Goal: Task Accomplishment & Management: Use online tool/utility

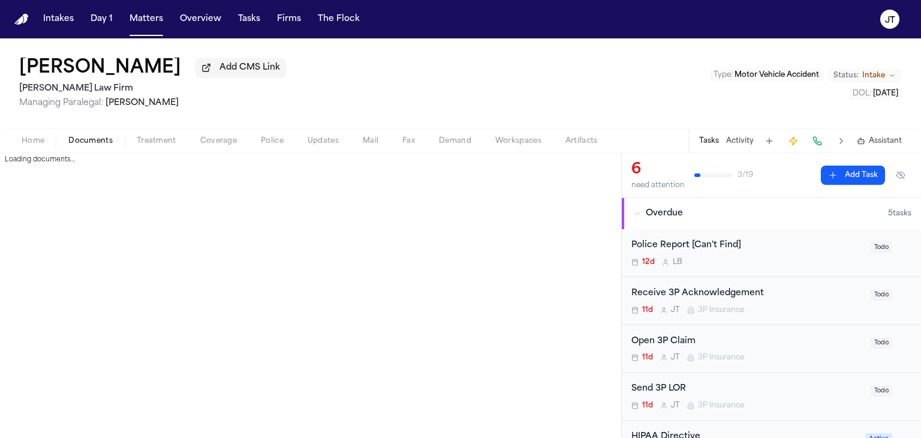
click at [85, 140] on span "Documents" at bounding box center [90, 141] width 44 height 10
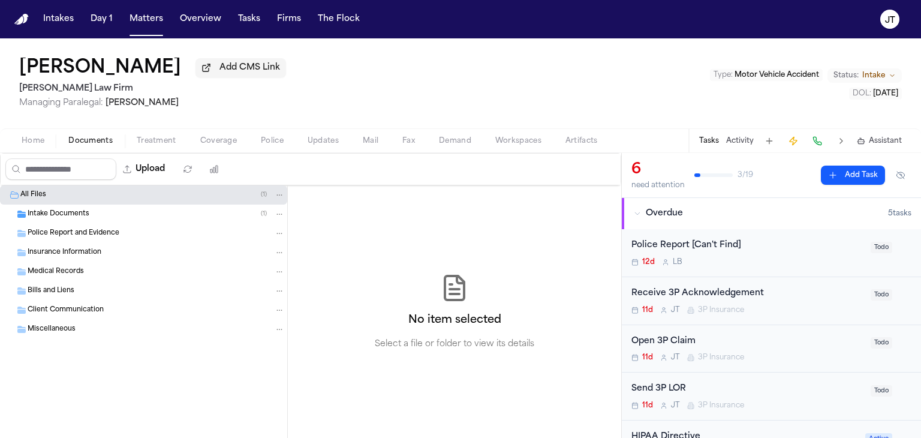
click at [58, 216] on span "Intake Documents" at bounding box center [59, 214] width 62 height 10
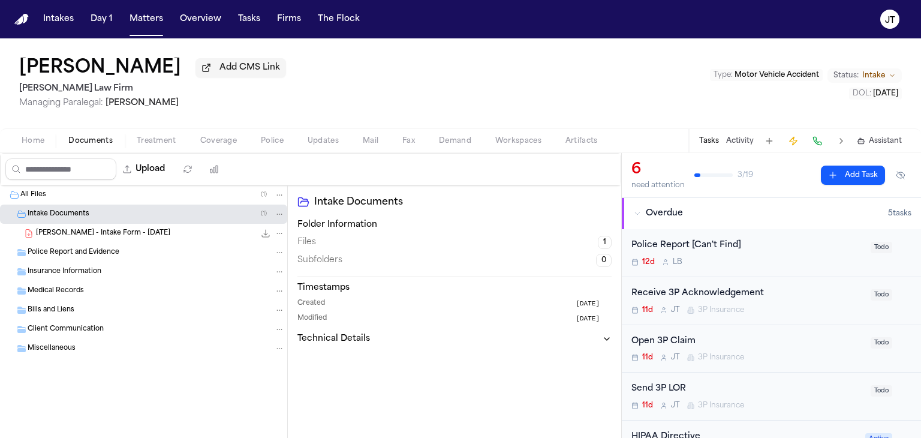
click at [53, 268] on span "Insurance Information" at bounding box center [65, 272] width 74 height 10
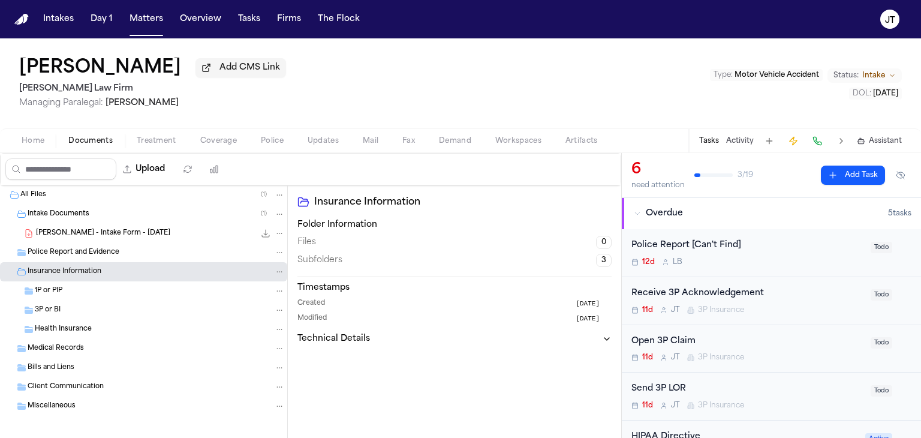
click at [40, 291] on span "1P or PIP" at bounding box center [49, 291] width 28 height 10
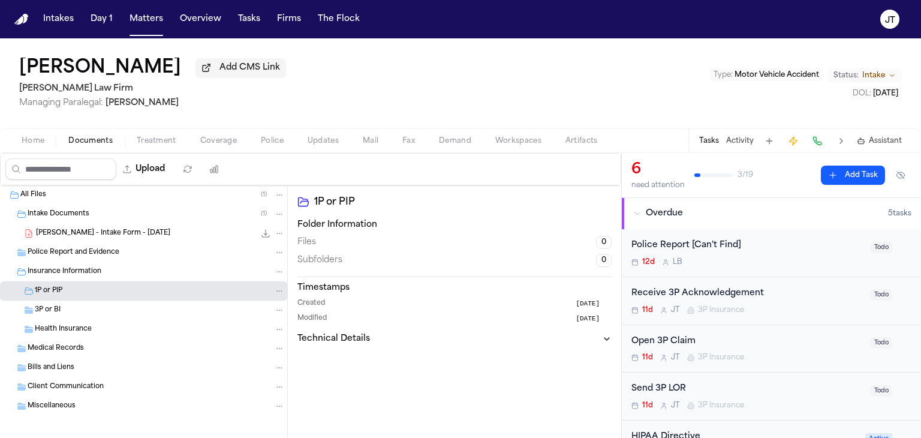
click at [40, 310] on span "3P or BI" at bounding box center [48, 310] width 26 height 10
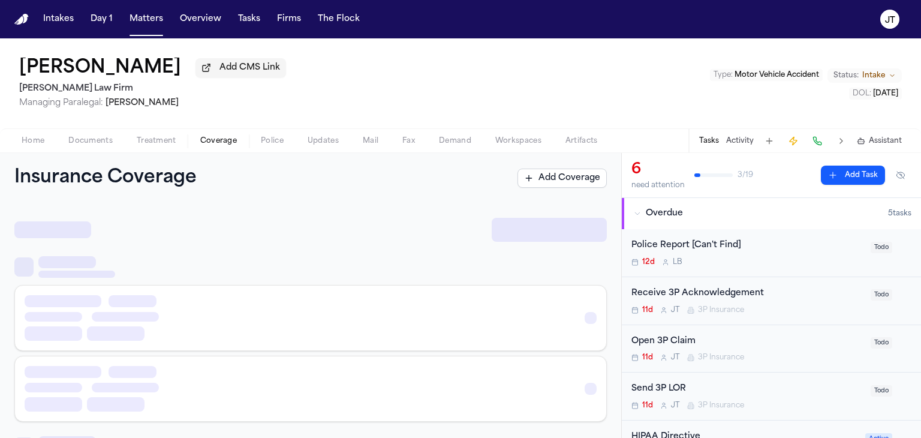
click at [209, 142] on span "Coverage" at bounding box center [218, 141] width 37 height 10
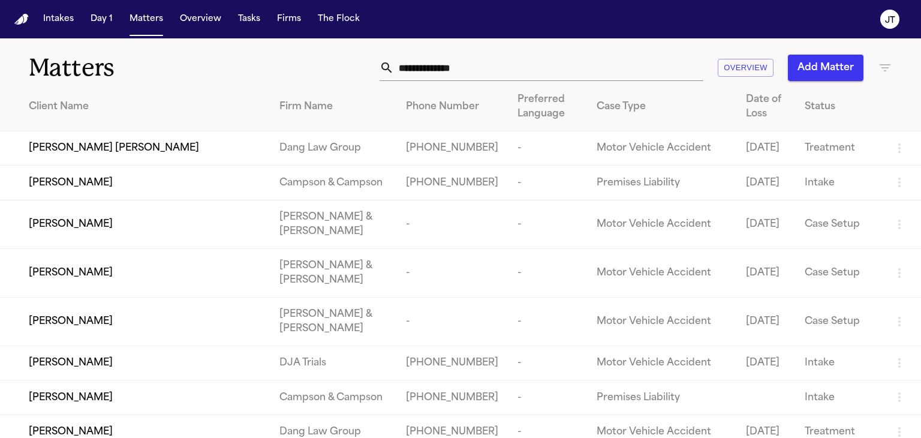
click at [459, 66] on input "text" at bounding box center [548, 68] width 309 height 26
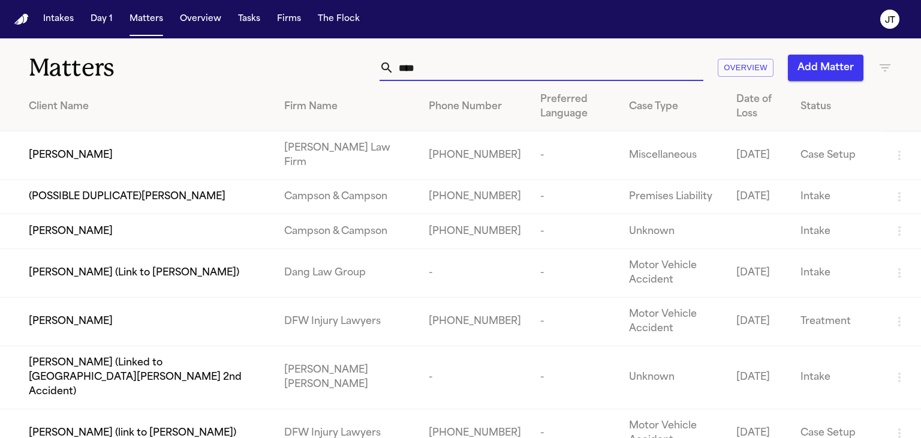
type input "****"
click at [62, 150] on span "[PERSON_NAME]" at bounding box center [71, 155] width 84 height 14
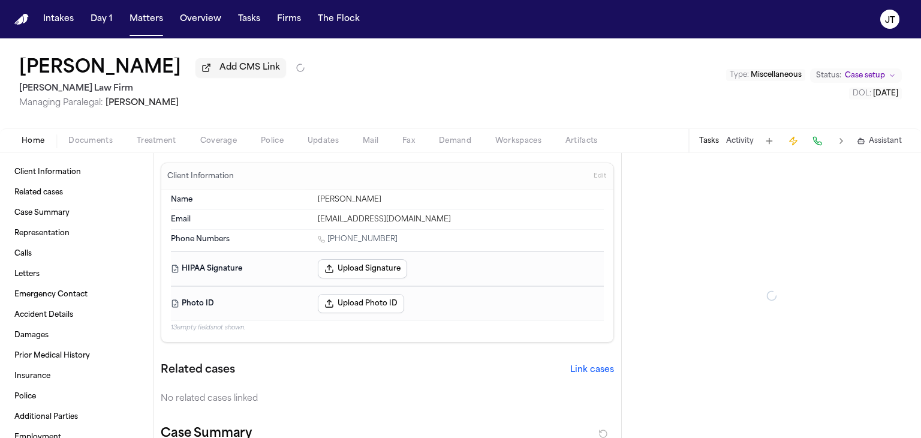
click at [79, 143] on span "Documents" at bounding box center [90, 141] width 44 height 10
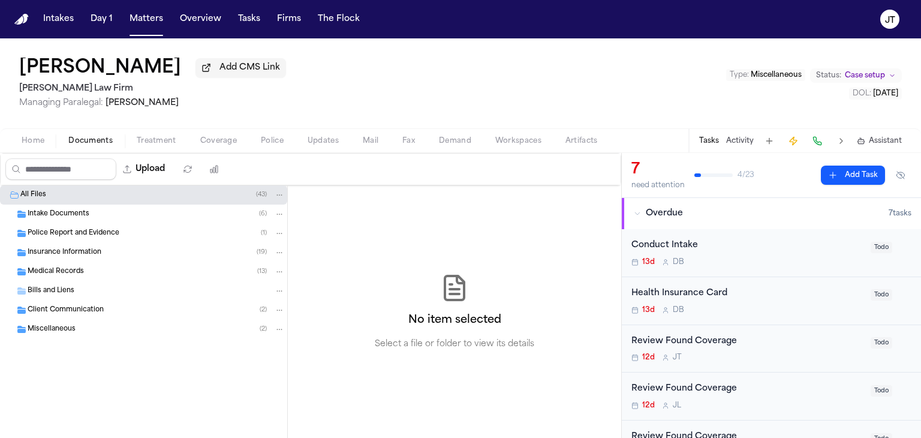
click at [41, 210] on span "Intake Documents" at bounding box center [59, 214] width 62 height 10
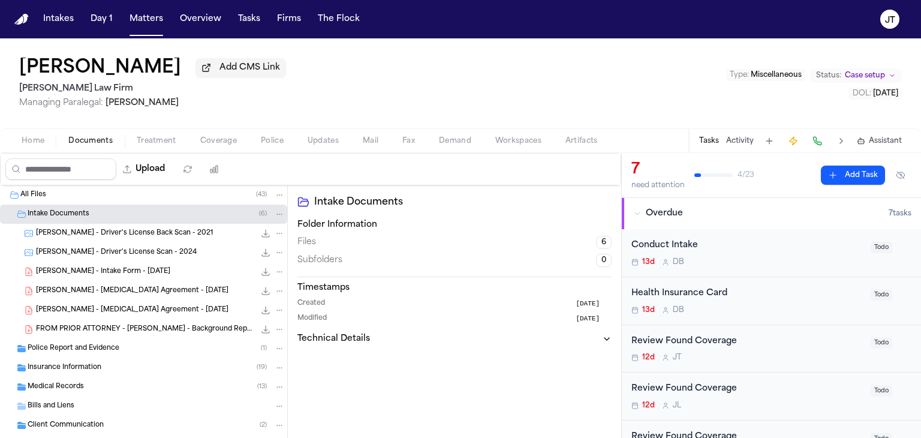
click at [70, 326] on span "FROM PRIOR ATTORNEY - [PERSON_NAME] - Background Report on [PERSON_NAME] - [DAT…" at bounding box center [145, 329] width 219 height 10
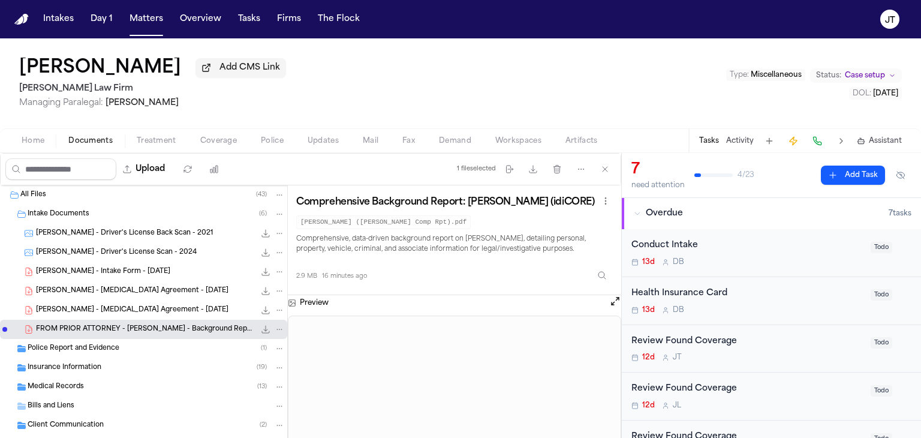
click at [70, 326] on span "FROM PRIOR ATTORNEY - [PERSON_NAME] - Background Report on [PERSON_NAME] - [DAT…" at bounding box center [145, 329] width 219 height 10
click at [616, 307] on button "Open preview" at bounding box center [615, 301] width 12 height 12
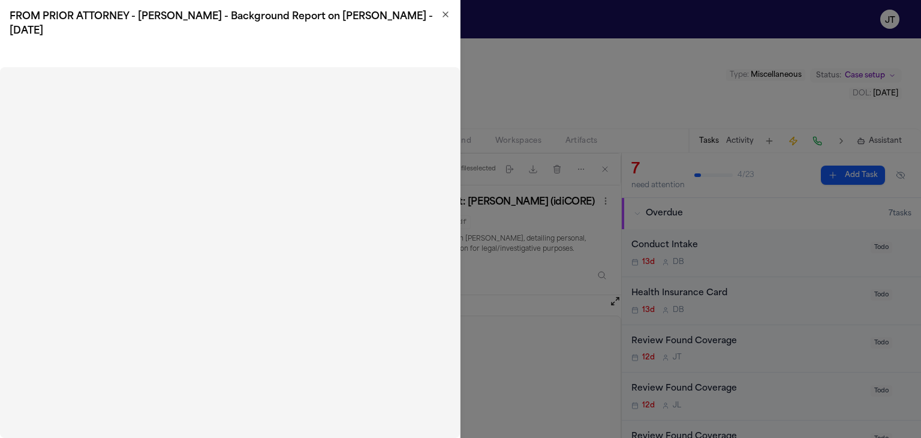
click at [444, 15] on icon "button" at bounding box center [445, 14] width 5 height 5
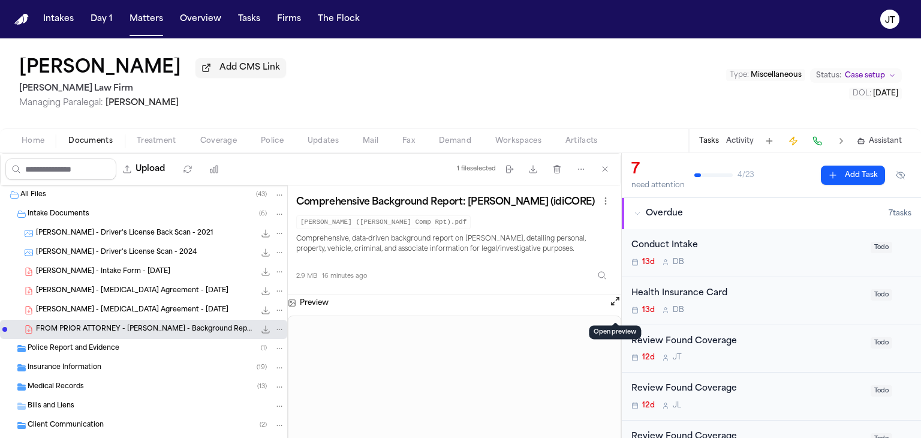
click at [213, 140] on span "Coverage" at bounding box center [218, 141] width 37 height 10
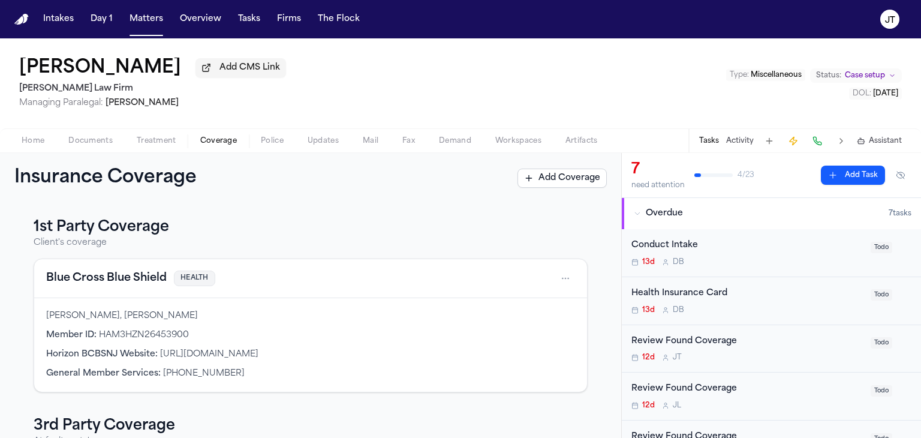
click at [5, 364] on div "1st Party Coverage Client's coverage Blue Cross Blue Shield HEALTH [PERSON_NAME…" at bounding box center [310, 320] width 621 height 234
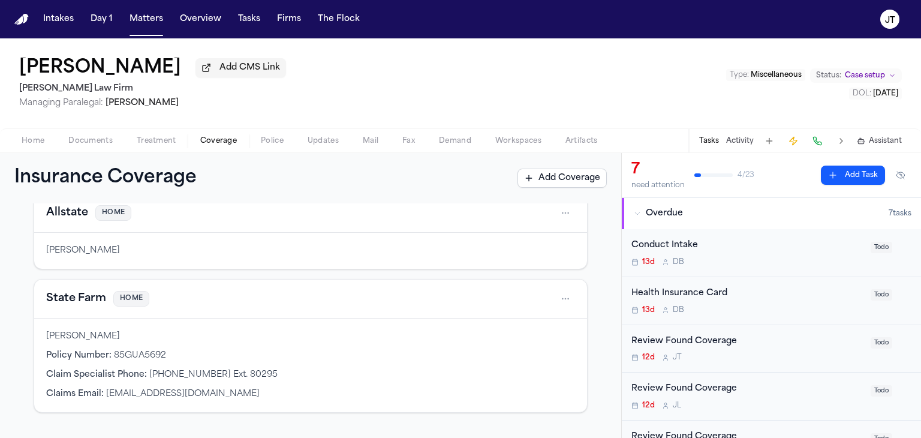
scroll to position [288, 0]
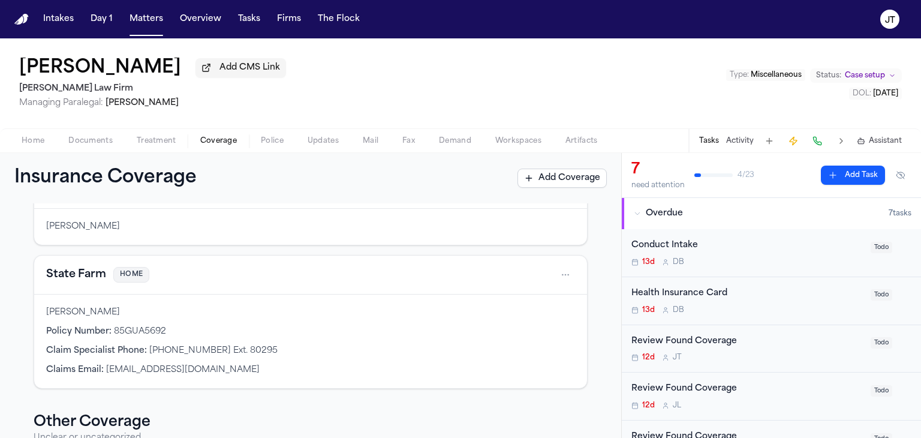
click at [559, 276] on html "Intakes Day 1 Matters Overview Tasks Firms The [PERSON_NAME] [PERSON_NAME] Add …" at bounding box center [460, 219] width 921 height 438
click at [506, 303] on div "View coverage details" at bounding box center [518, 303] width 90 height 31
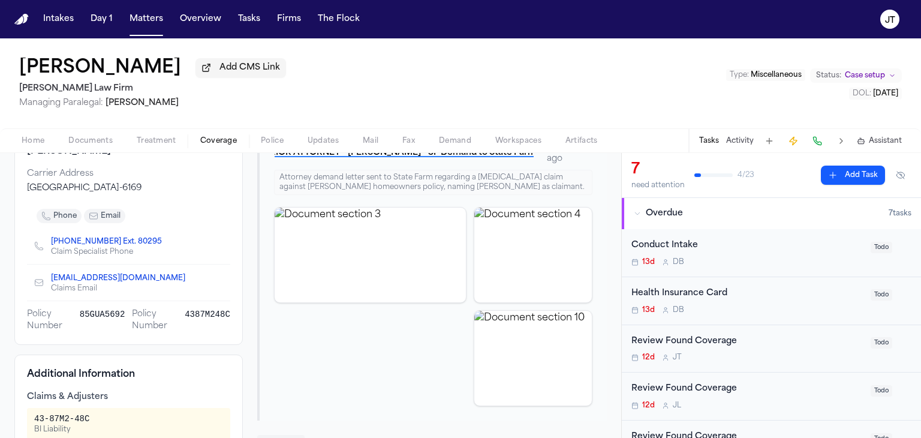
scroll to position [149, 0]
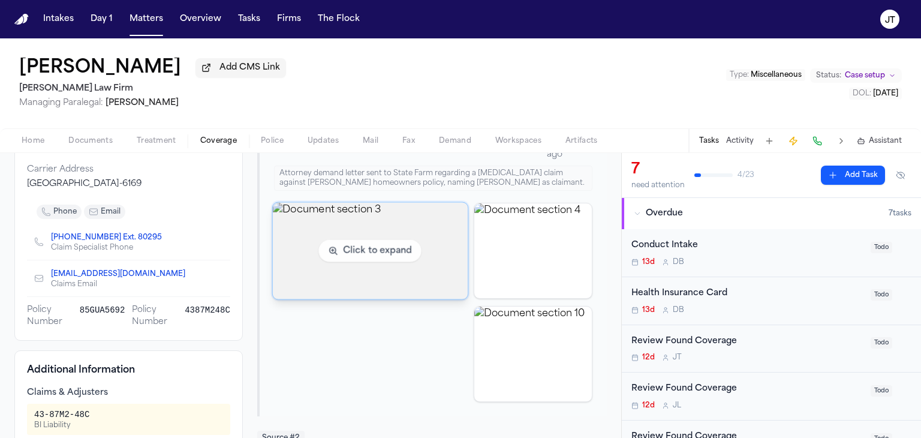
click at [321, 253] on img "View document section 3" at bounding box center [370, 250] width 195 height 97
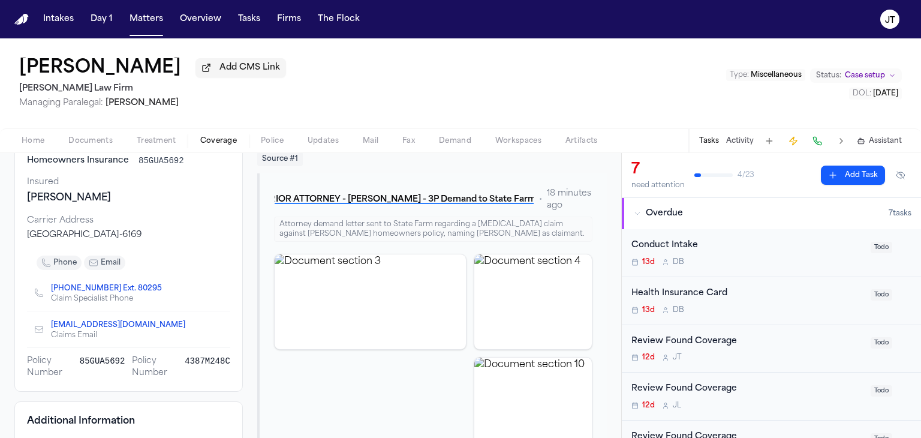
scroll to position [101, 0]
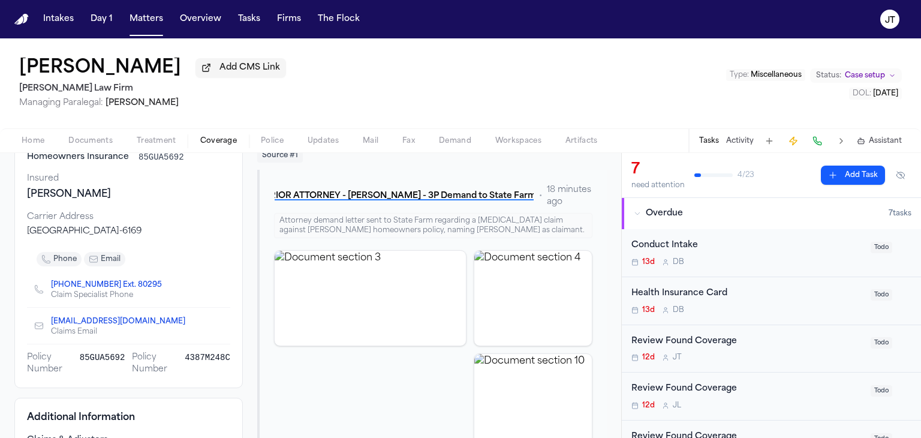
click at [134, 284] on link "[PHONE_NUMBER] Ext. 80295" at bounding box center [106, 285] width 111 height 10
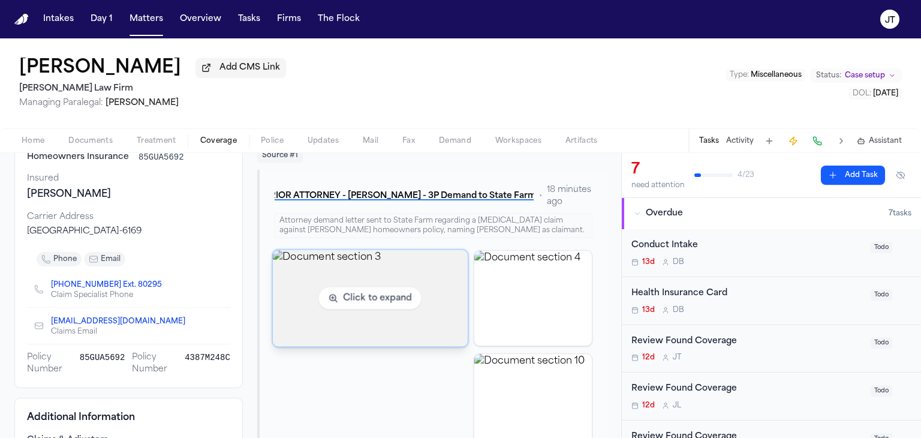
click at [356, 296] on img "View document section 3" at bounding box center [370, 297] width 195 height 97
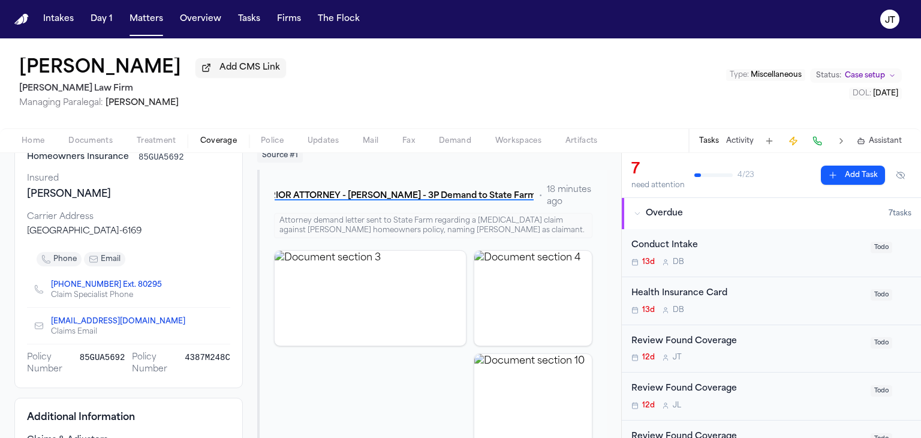
click at [410, 108] on div "[PERSON_NAME] Add CMS Link [PERSON_NAME] Law Firm Managing Paralegal: [PERSON_N…" at bounding box center [460, 83] width 921 height 90
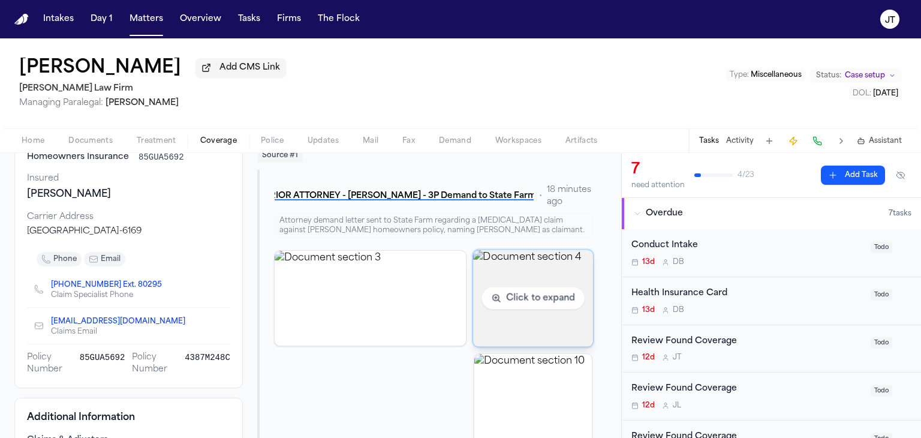
click at [499, 289] on img "View document section 4" at bounding box center [533, 297] width 120 height 97
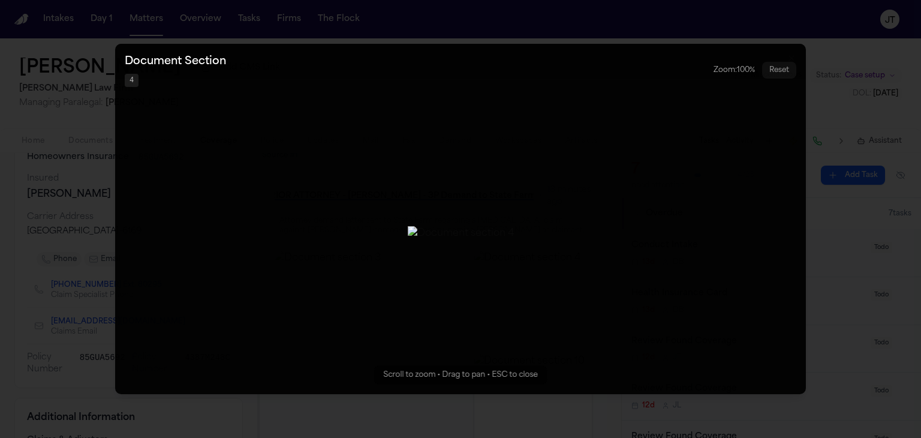
click at [499, 289] on button "Zoomable image viewer. Use mouse wheel to zoom, drag to pan, or press R to rese…" at bounding box center [460, 219] width 691 height 350
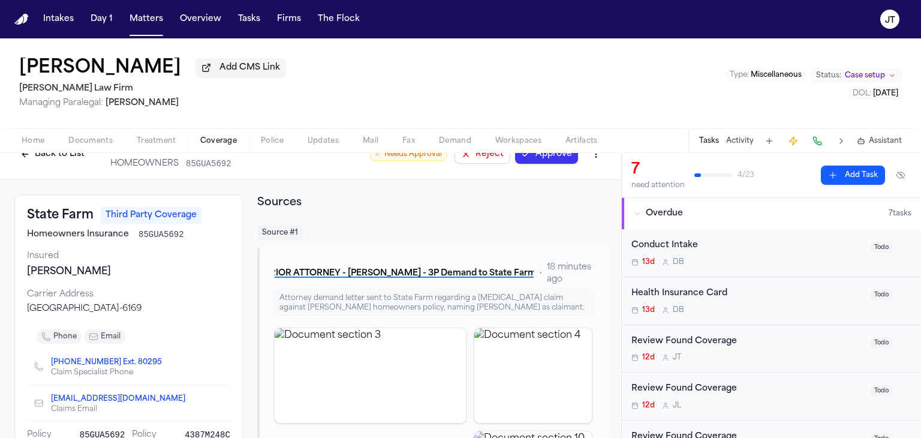
scroll to position [0, 0]
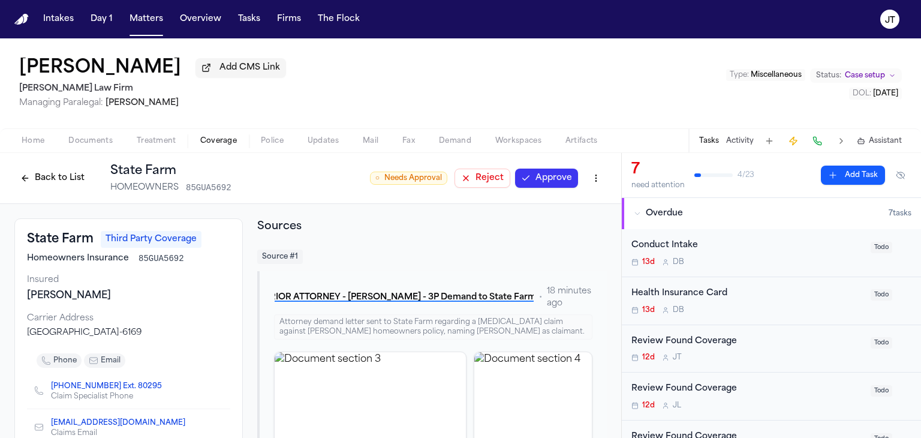
click at [554, 178] on button "Approve" at bounding box center [546, 177] width 63 height 19
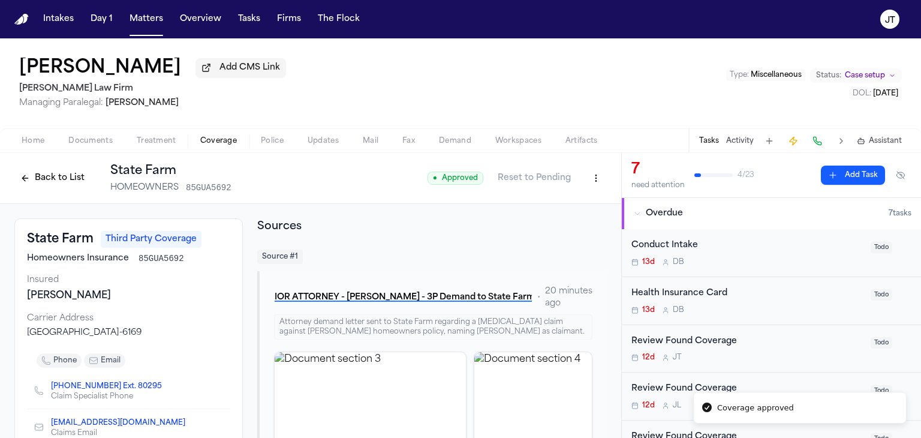
click at [47, 176] on button "Back to List" at bounding box center [52, 177] width 76 height 19
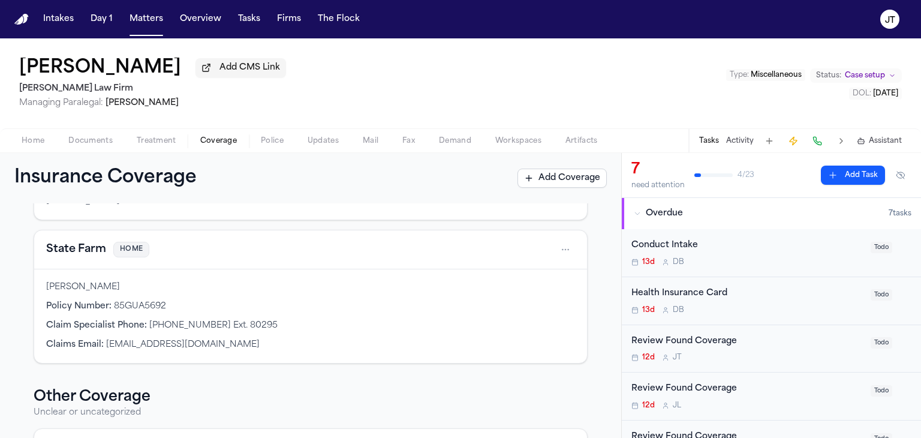
scroll to position [309, 0]
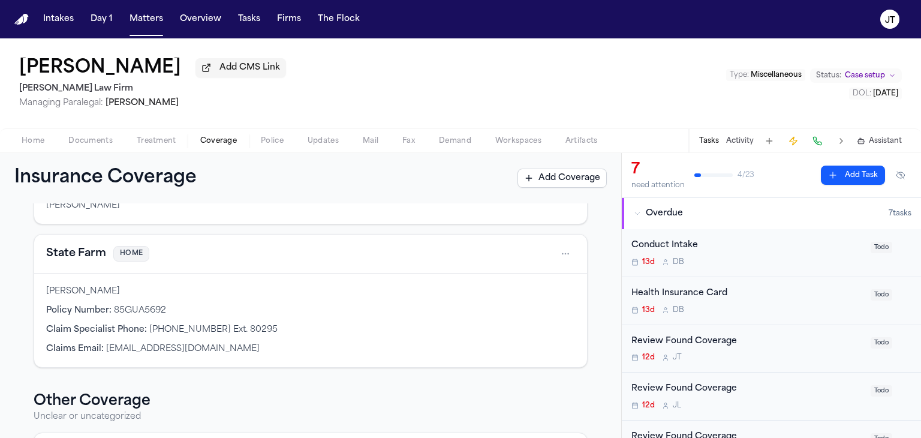
click at [831, 174] on button "Add Task" at bounding box center [853, 174] width 64 height 19
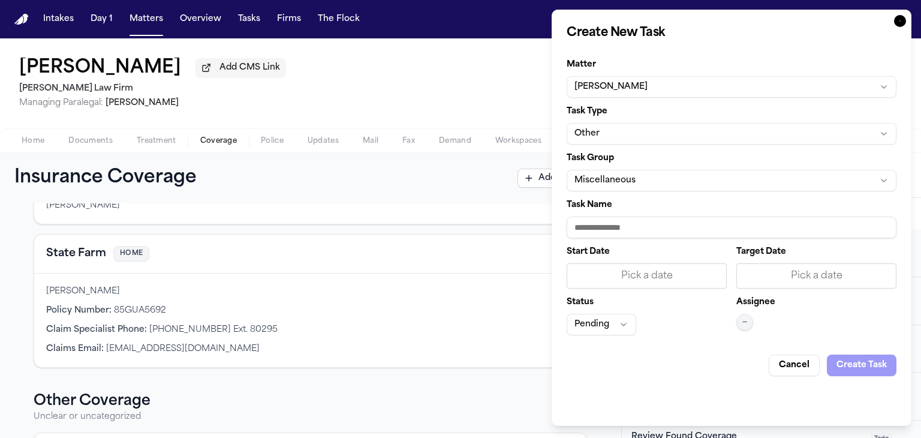
click at [715, 133] on button "Other" at bounding box center [732, 134] width 330 height 22
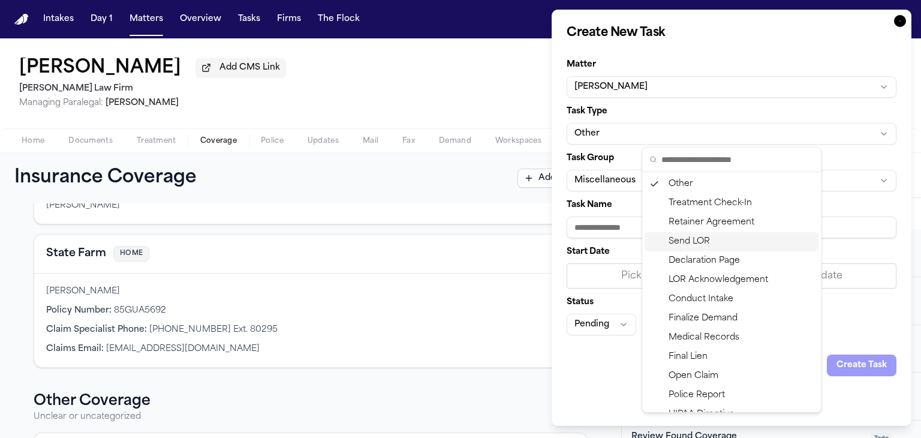
click at [676, 240] on div "Send LOR" at bounding box center [732, 241] width 174 height 19
type input "********"
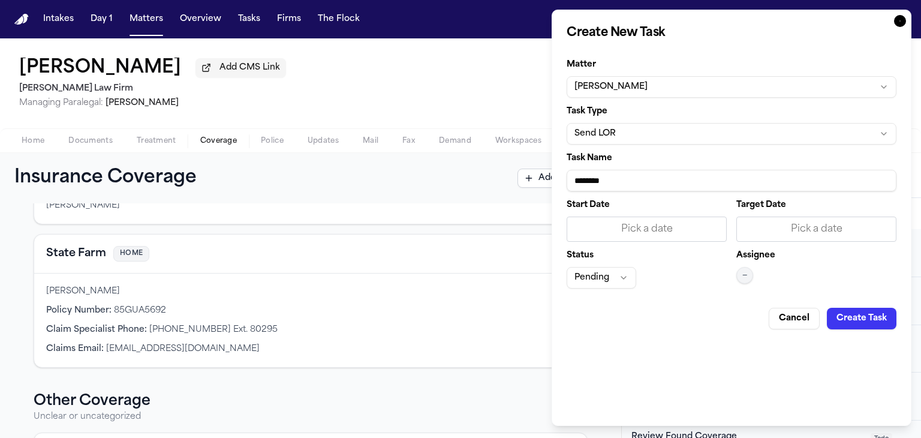
click at [652, 230] on div "Pick a date" at bounding box center [646, 229] width 145 height 14
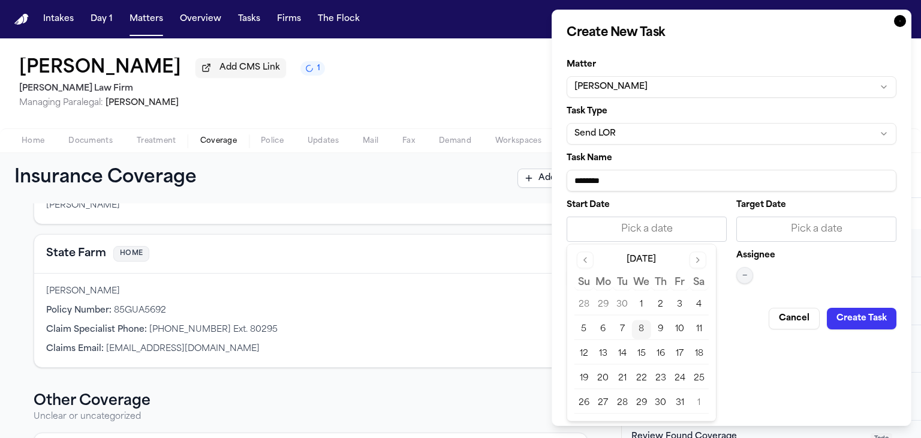
click at [640, 329] on button "8" at bounding box center [641, 329] width 19 height 19
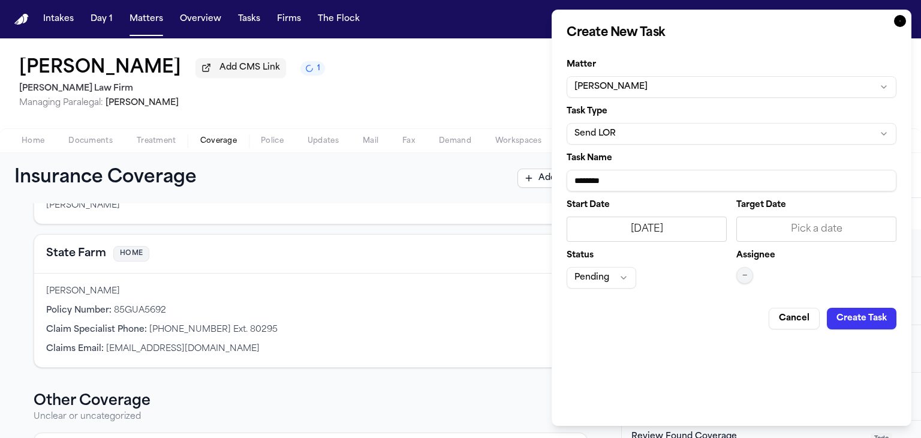
click at [787, 230] on div "Pick a date" at bounding box center [816, 229] width 145 height 14
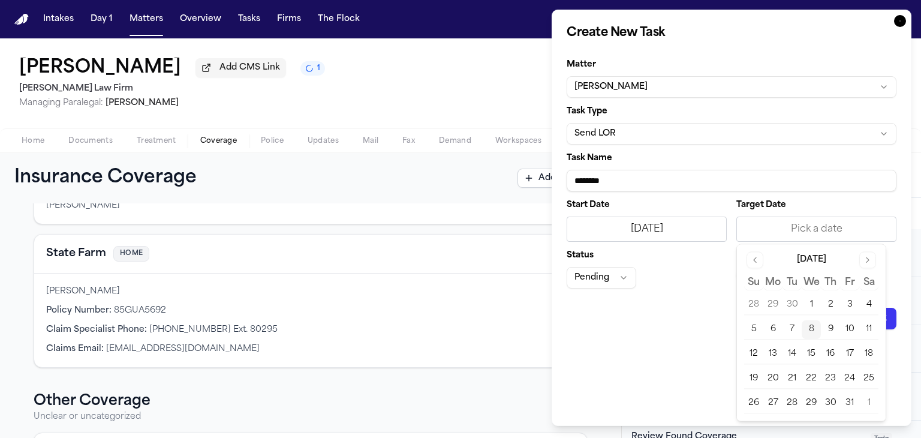
click at [814, 327] on button "8" at bounding box center [811, 329] width 19 height 19
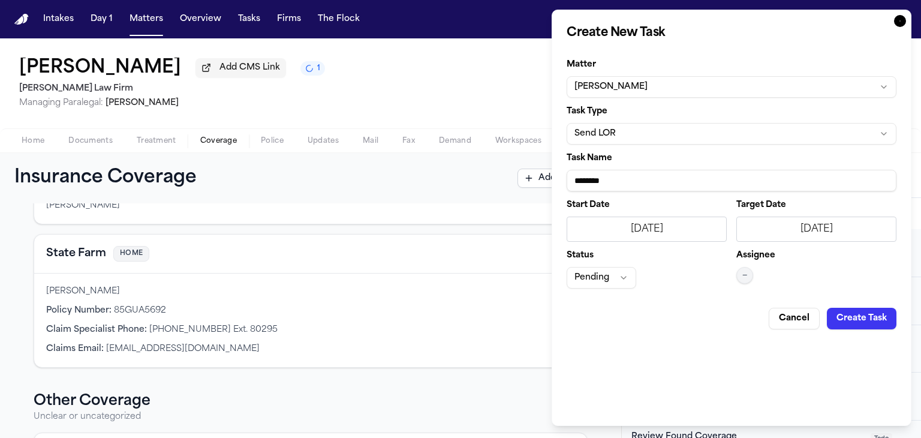
click at [747, 272] on button "—" at bounding box center [744, 275] width 17 height 17
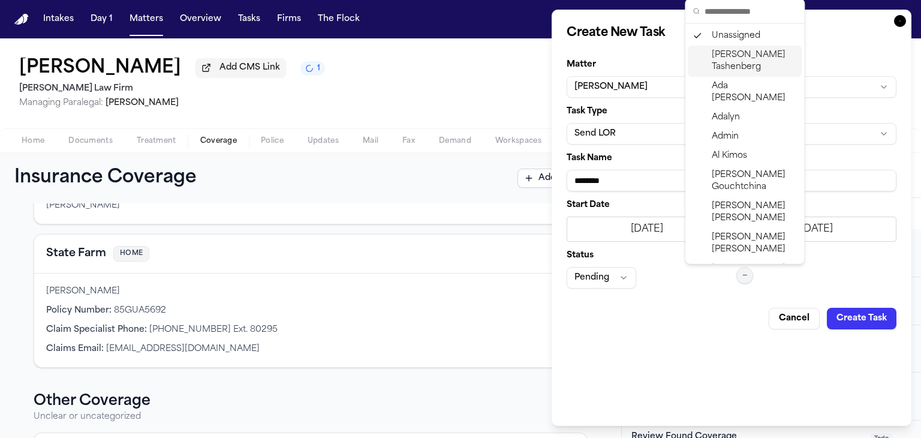
click at [729, 60] on span "[PERSON_NAME]" at bounding box center [754, 61] width 85 height 24
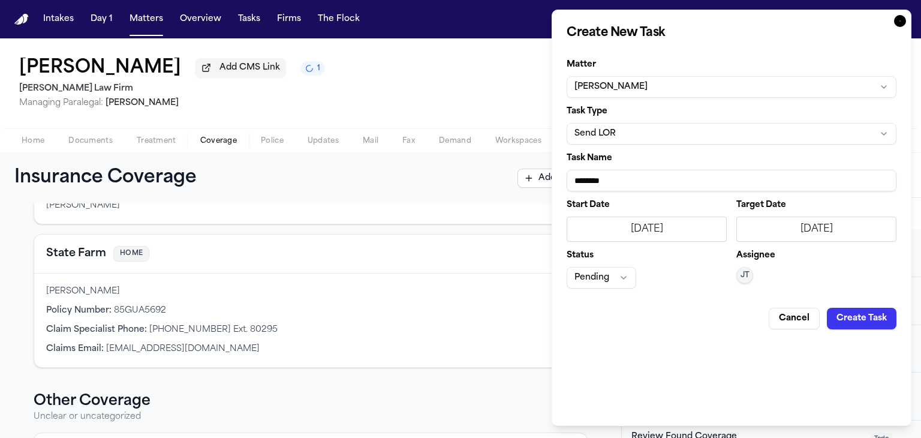
click at [681, 133] on button "Send LOR" at bounding box center [732, 134] width 330 height 22
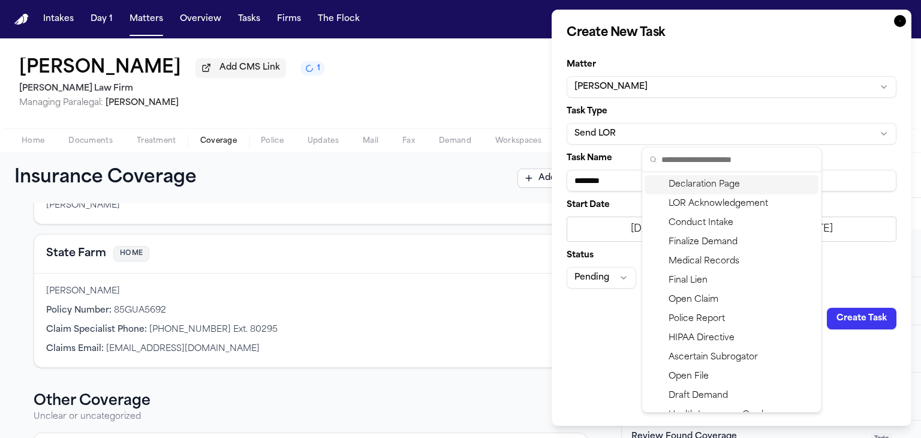
scroll to position [0, 0]
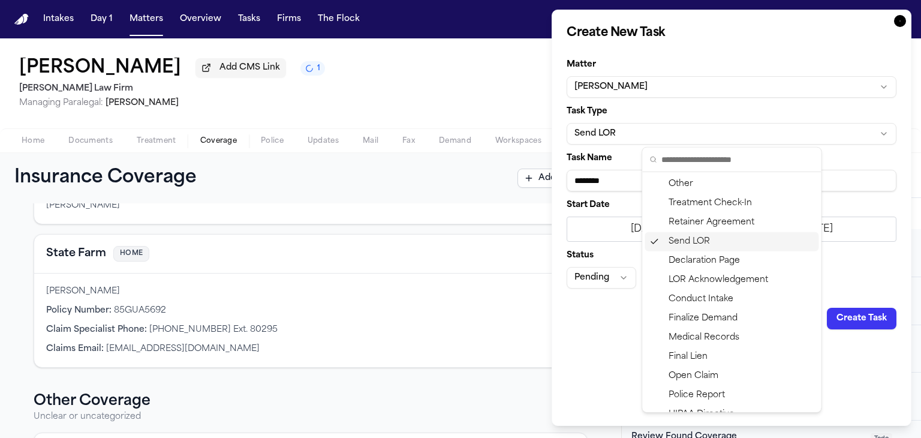
click at [752, 241] on div "Send LOR" at bounding box center [732, 241] width 174 height 19
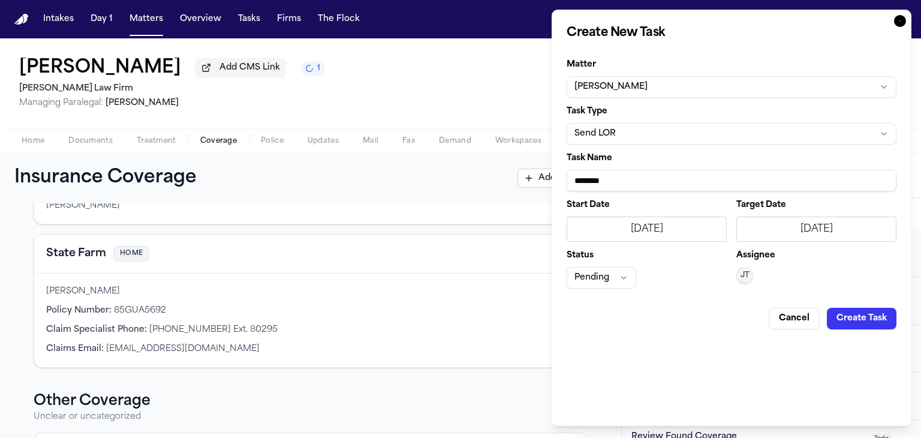
click at [861, 319] on button "Create Task" at bounding box center [862, 319] width 70 height 22
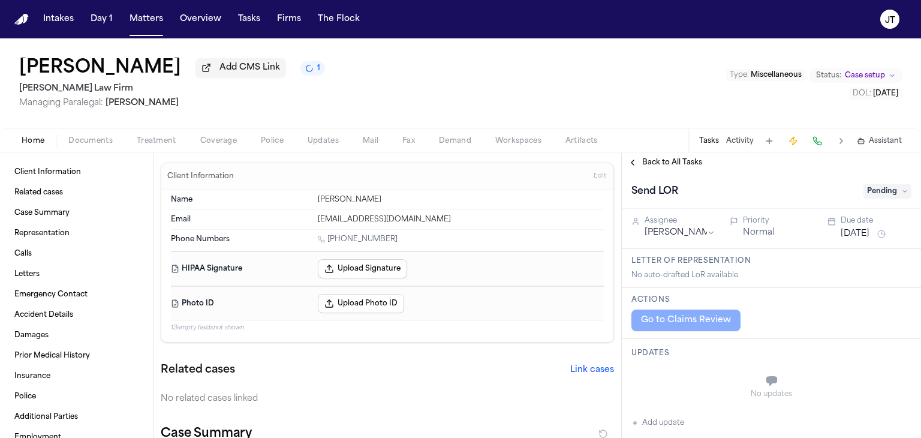
click at [714, 317] on div "Go to Claims Review" at bounding box center [771, 320] width 280 height 22
click at [212, 137] on span "Coverage" at bounding box center [218, 141] width 37 height 10
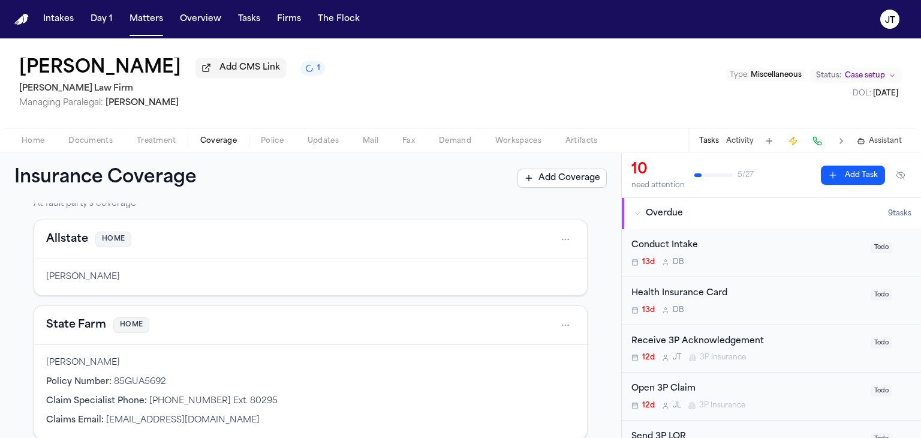
scroll to position [234, 0]
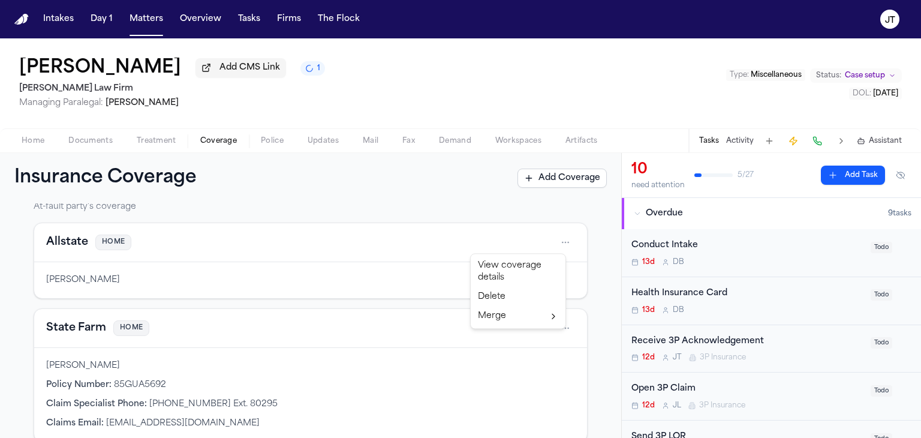
click at [558, 240] on html "Intakes Day 1 Matters Overview Tasks Firms The [PERSON_NAME] [PERSON_NAME] Add …" at bounding box center [460, 219] width 921 height 438
click at [511, 295] on div "Delete" at bounding box center [518, 296] width 90 height 19
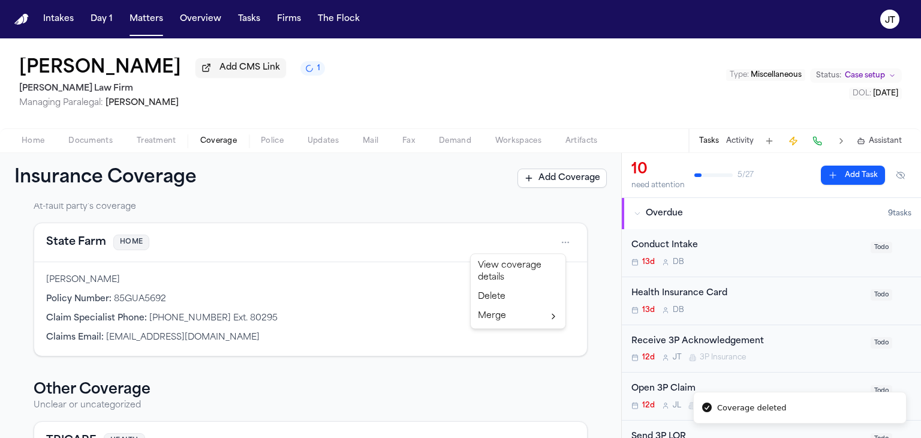
click at [561, 240] on html "Coverage deleted Intakes Day 1 Matters Overview Tasks Firms The [PERSON_NAME] […" at bounding box center [460, 219] width 921 height 438
click at [499, 276] on div "View coverage details" at bounding box center [518, 271] width 90 height 31
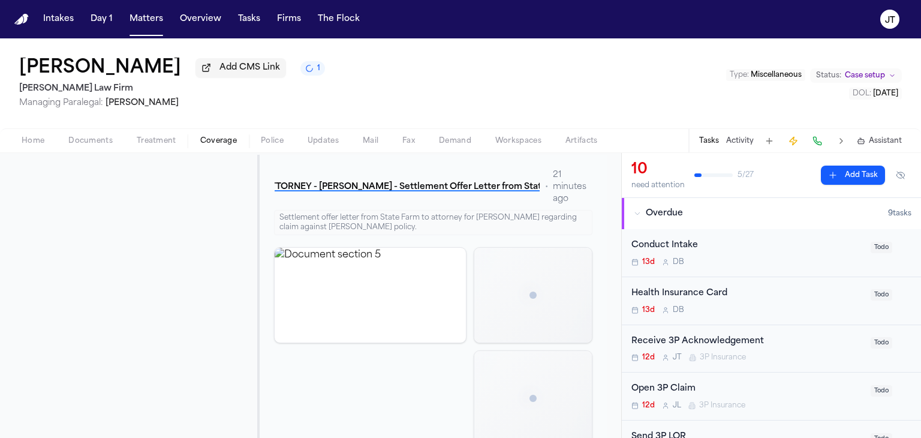
scroll to position [1813, 0]
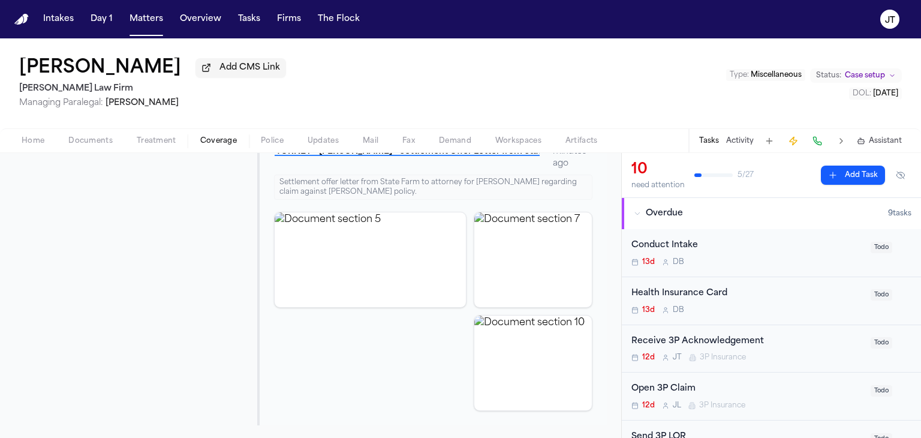
click at [32, 139] on span "Home" at bounding box center [33, 141] width 23 height 10
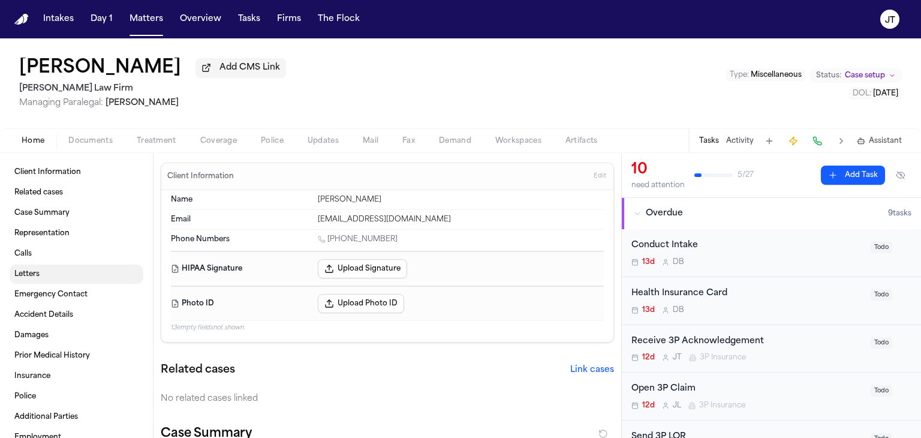
click at [22, 275] on span "Letters" at bounding box center [26, 274] width 25 height 10
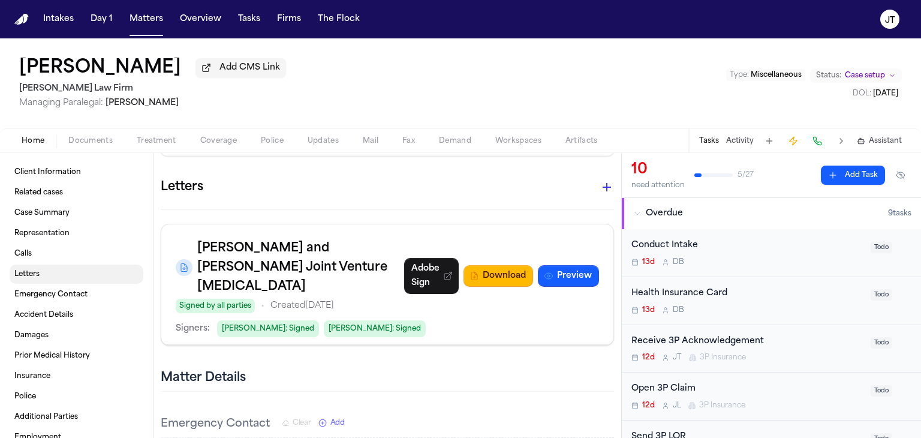
scroll to position [1621, 0]
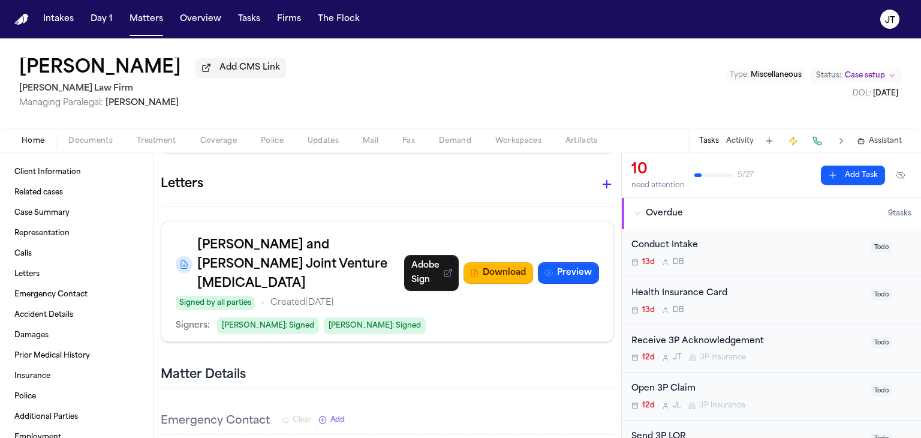
click at [603, 180] on icon "button" at bounding box center [607, 184] width 8 height 8
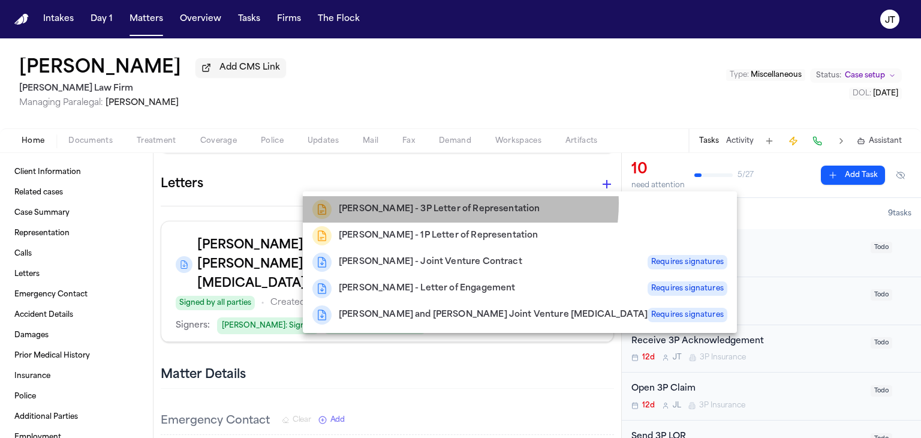
click at [460, 203] on h2 "[PERSON_NAME] - 3P Letter of Representation" at bounding box center [439, 209] width 201 height 14
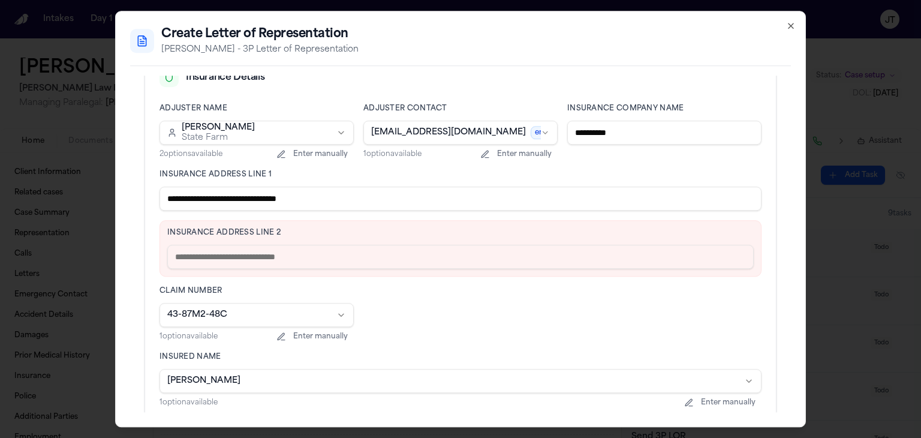
scroll to position [298, 0]
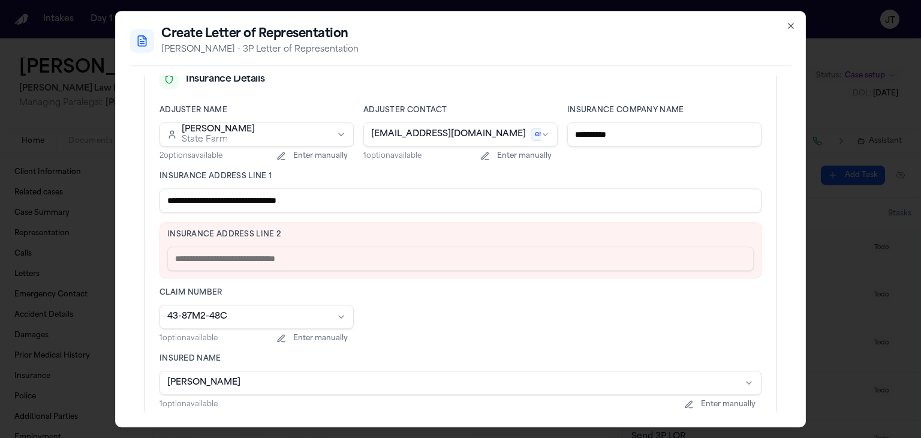
drag, startPoint x: 336, startPoint y: 197, endPoint x: 233, endPoint y: 200, distance: 102.6
click at [233, 200] on input "**********" at bounding box center [461, 200] width 602 height 24
type input "**********"
click at [189, 260] on input "text" at bounding box center [460, 258] width 586 height 24
paste input "**********"
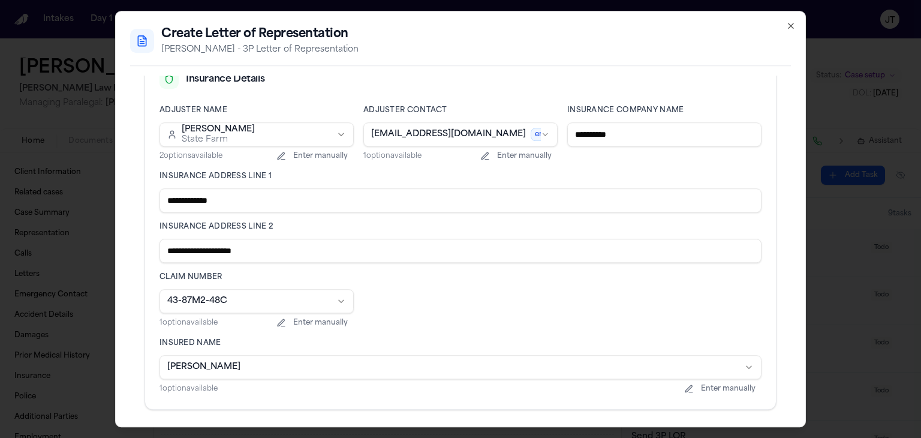
type input "**********"
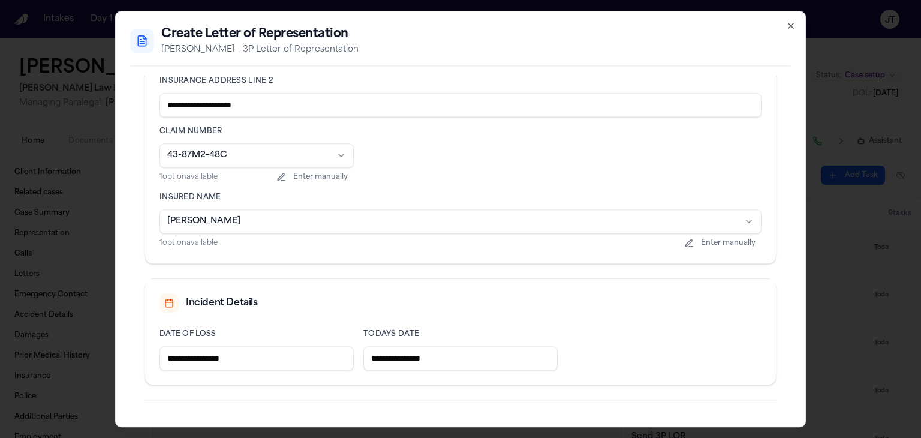
scroll to position [480, 0]
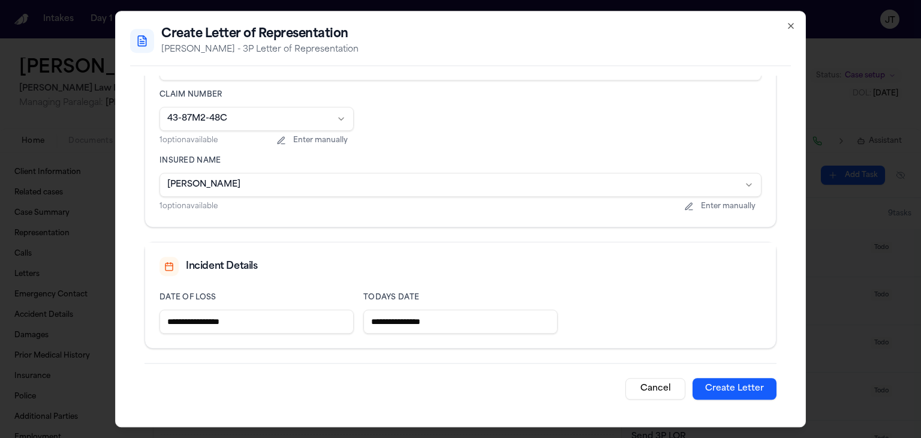
click at [700, 389] on button "Create Letter" at bounding box center [735, 389] width 84 height 22
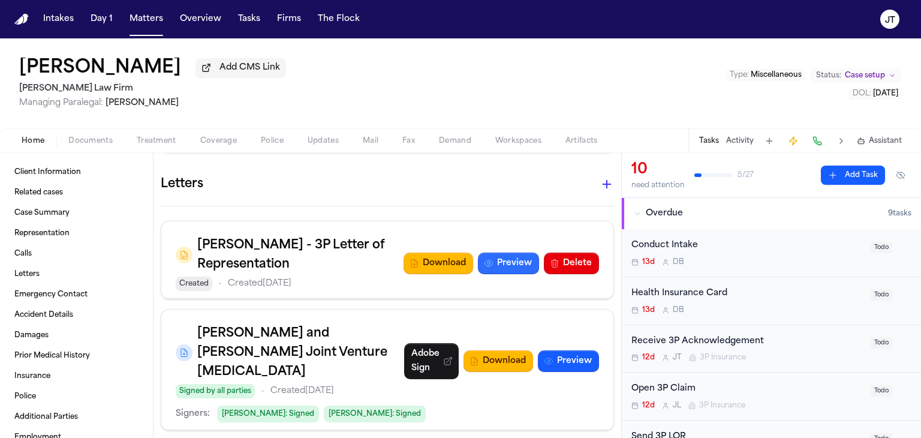
click at [499, 261] on button "Preview" at bounding box center [508, 263] width 61 height 22
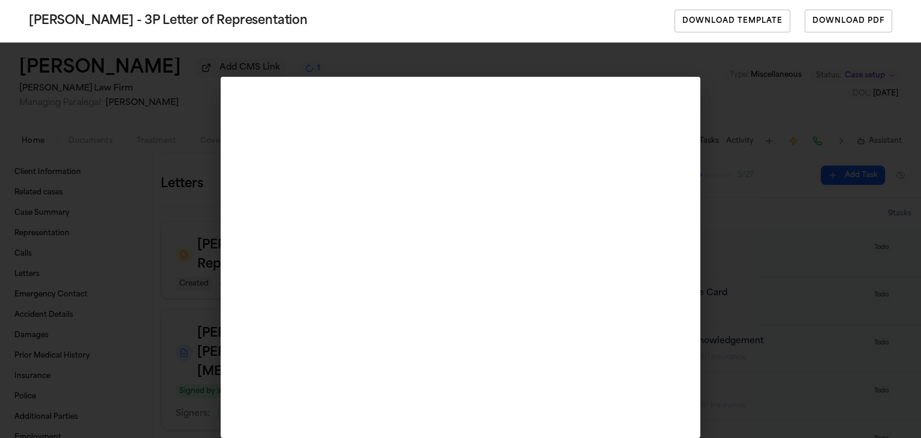
drag, startPoint x: 703, startPoint y: 392, endPoint x: 703, endPoint y: 428, distance: 36.6
click at [703, 416] on div "[PERSON_NAME] - 3P Letter of Representation Download Template Download PDF" at bounding box center [460, 219] width 921 height 438
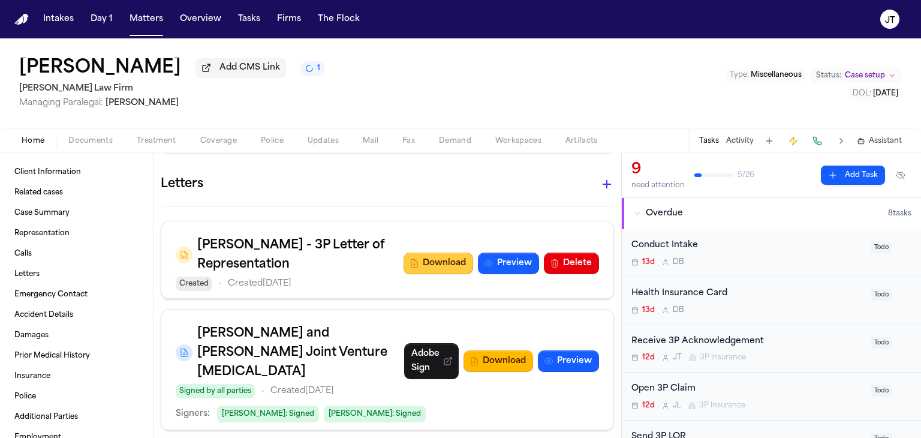
click at [431, 257] on button "Download" at bounding box center [439, 263] width 70 height 22
click at [153, 19] on button "Matters" at bounding box center [146, 19] width 43 height 22
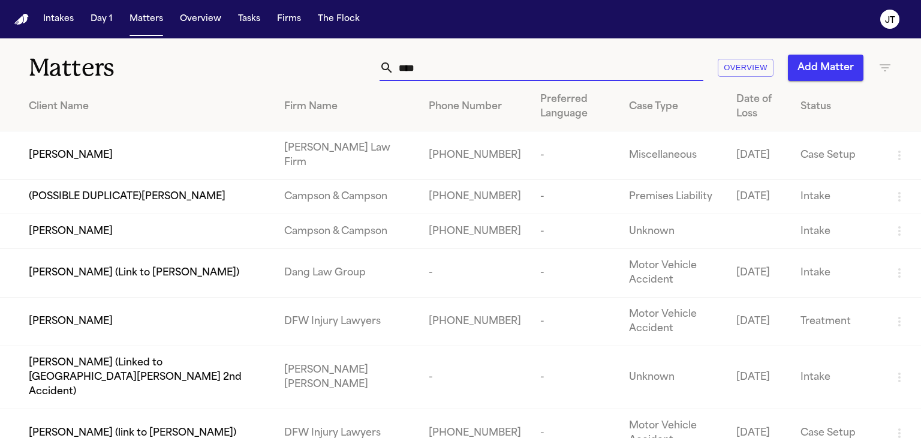
click at [456, 74] on input "****" at bounding box center [548, 68] width 309 height 26
drag, startPoint x: 453, startPoint y: 73, endPoint x: 276, endPoint y: 74, distance: 176.9
click at [276, 74] on div "**** Overview Add Matter" at bounding box center [581, 68] width 622 height 26
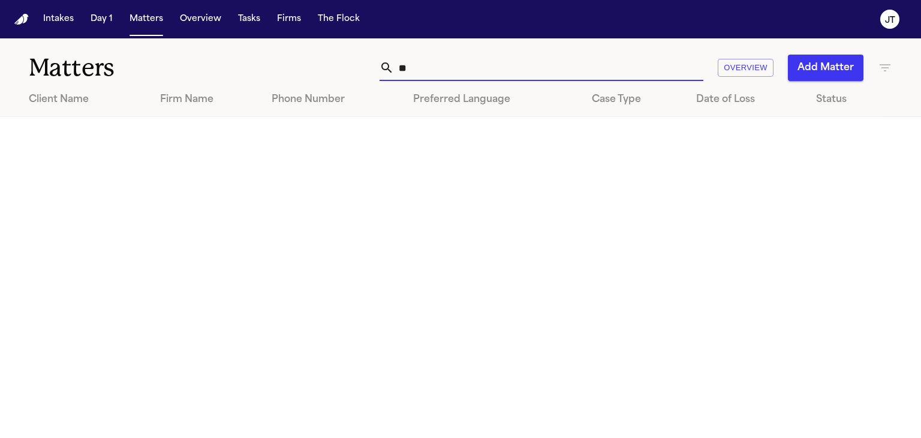
type input "*"
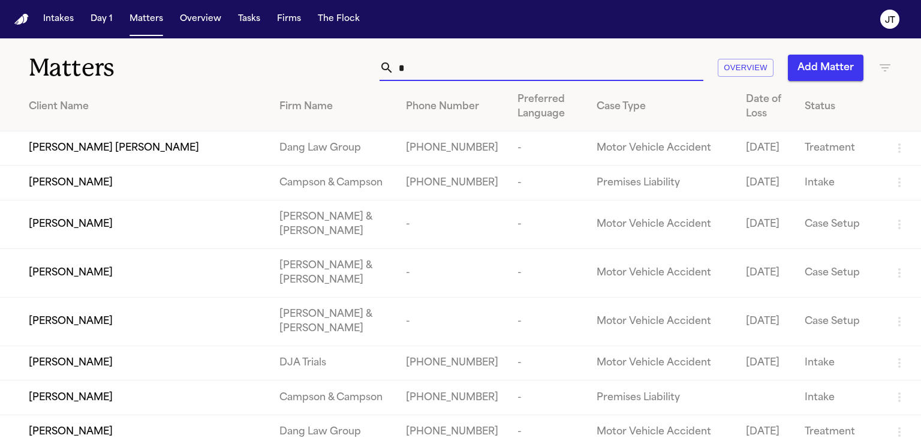
type input "**"
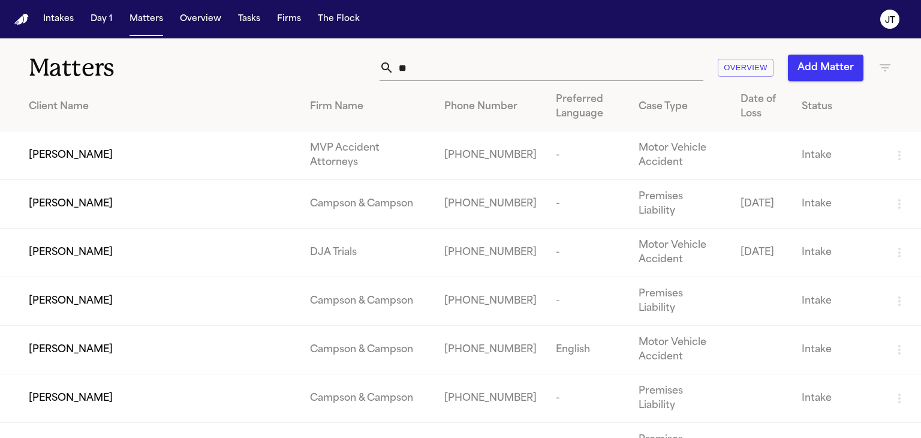
click at [426, 70] on input "**" at bounding box center [548, 68] width 309 height 26
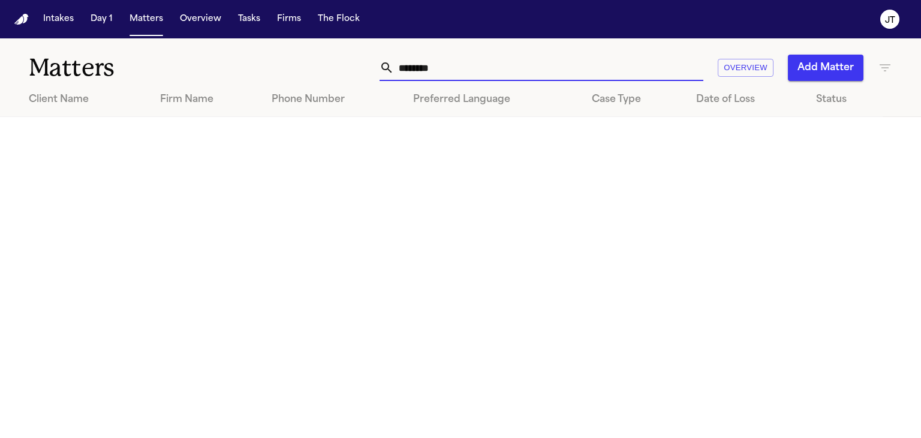
click at [415, 64] on input "*******" at bounding box center [548, 68] width 309 height 26
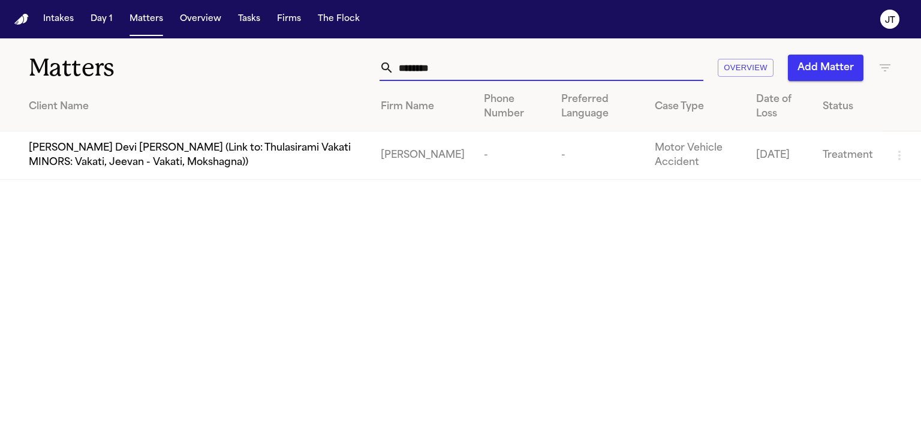
drag, startPoint x: 441, startPoint y: 67, endPoint x: 297, endPoint y: 64, distance: 144.5
click at [297, 64] on div "******* Overview Add Matter" at bounding box center [581, 68] width 622 height 26
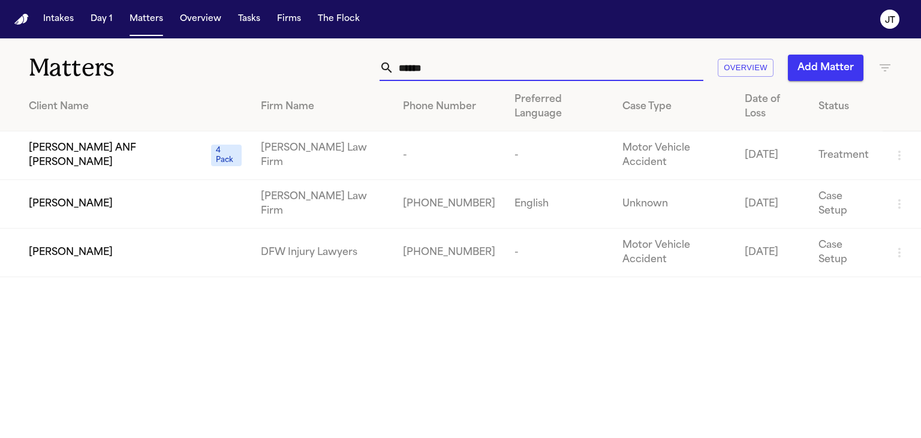
type input "******"
click at [297, 64] on div "****** Overview Add Matter" at bounding box center [581, 68] width 622 height 26
click at [73, 202] on span "[PERSON_NAME]" at bounding box center [71, 204] width 84 height 14
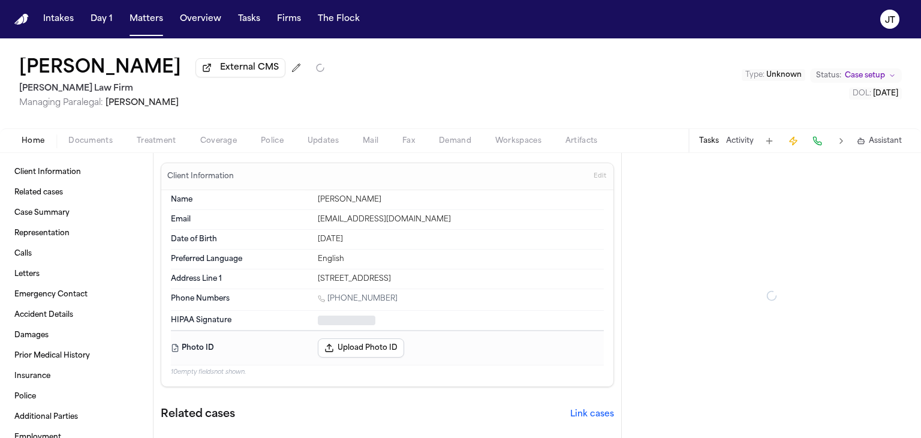
click at [218, 140] on span "Coverage" at bounding box center [218, 141] width 37 height 10
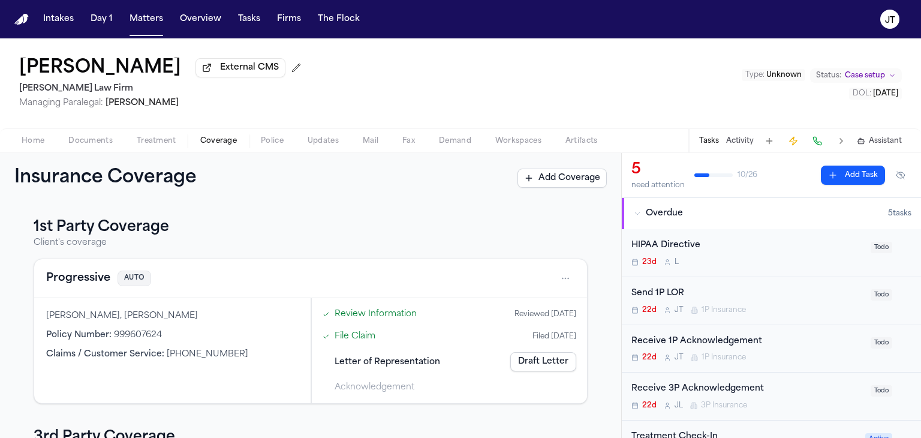
click at [535, 356] on link "Draft Letter" at bounding box center [543, 361] width 66 height 19
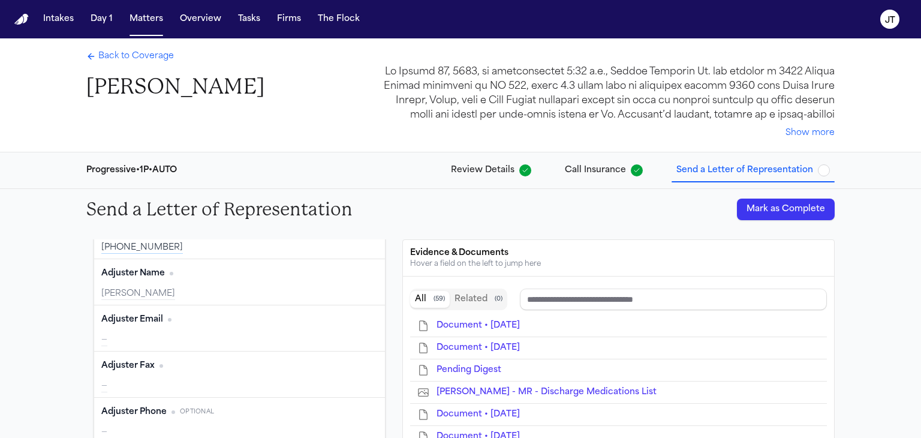
scroll to position [195, 0]
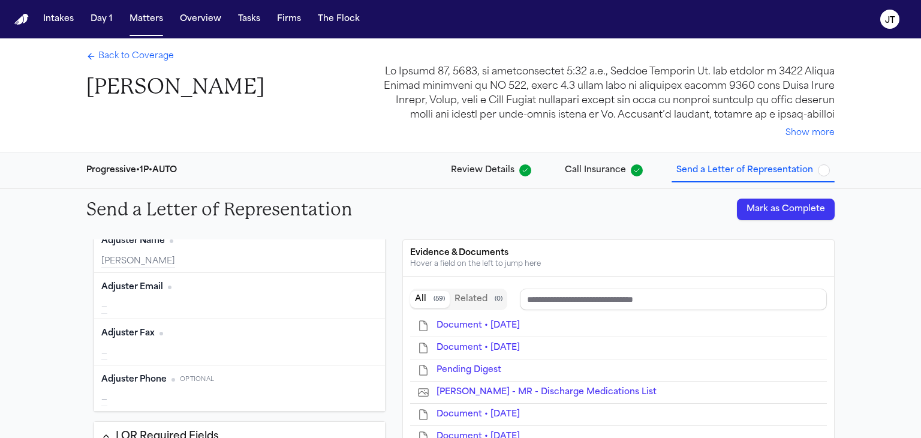
click at [28, 305] on div "Send a Letter of Representation Mark as Complete Template Ruy 1P LOR Generate L…" at bounding box center [460, 442] width 921 height 507
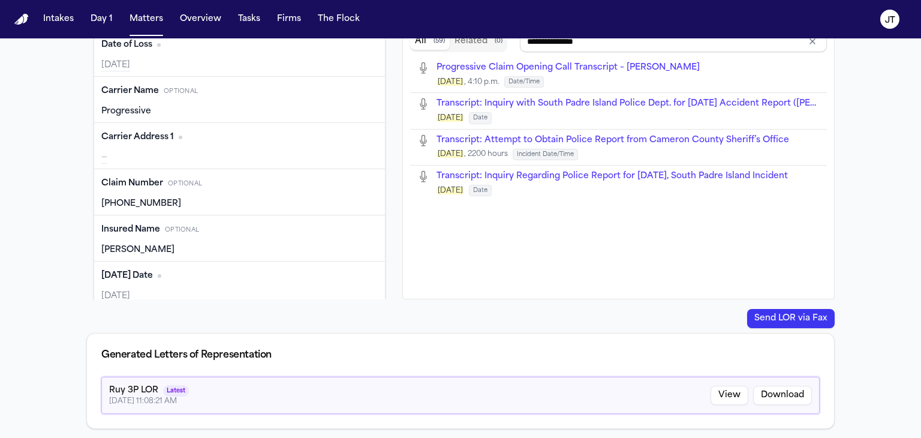
scroll to position [384, 0]
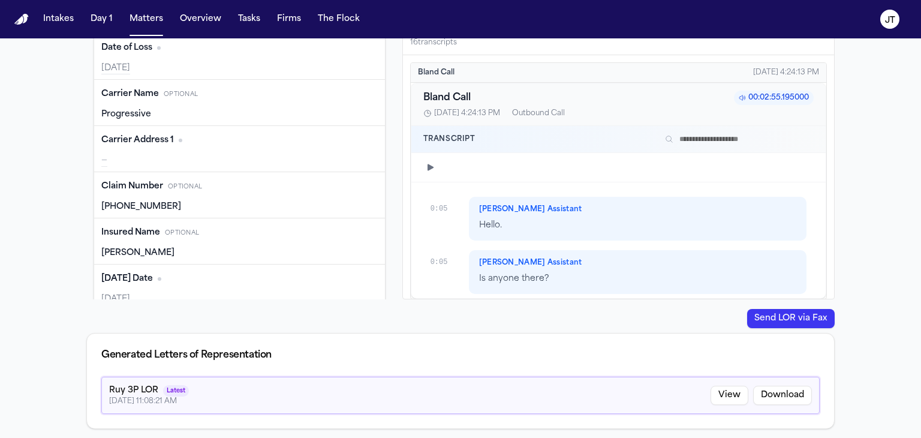
type input "**********"
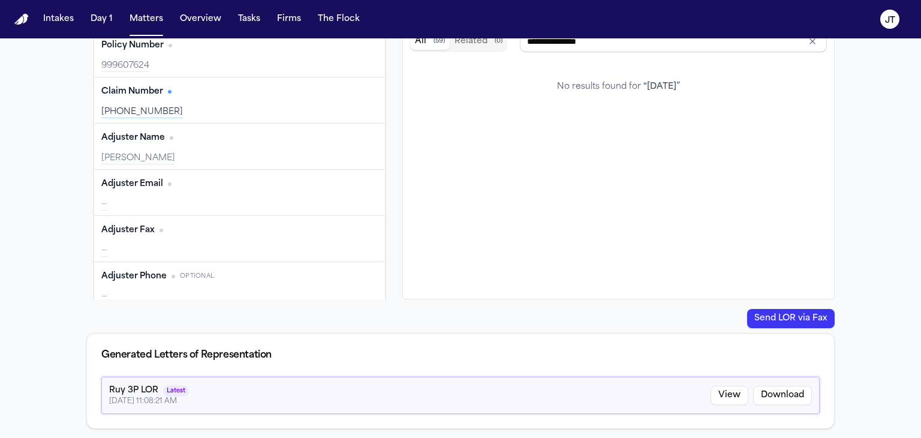
scroll to position [32, 0]
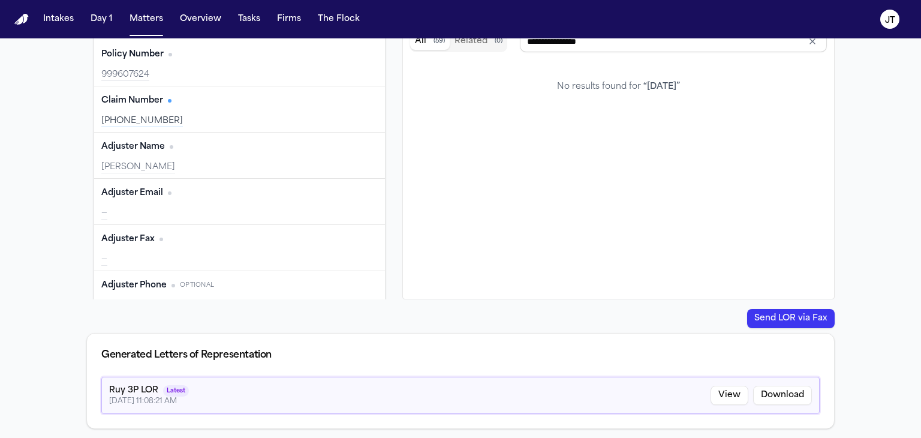
click at [879, 300] on div "Send a Letter of Representation Mark as Complete Template Ruy 1P LOR Generate L…" at bounding box center [460, 184] width 921 height 507
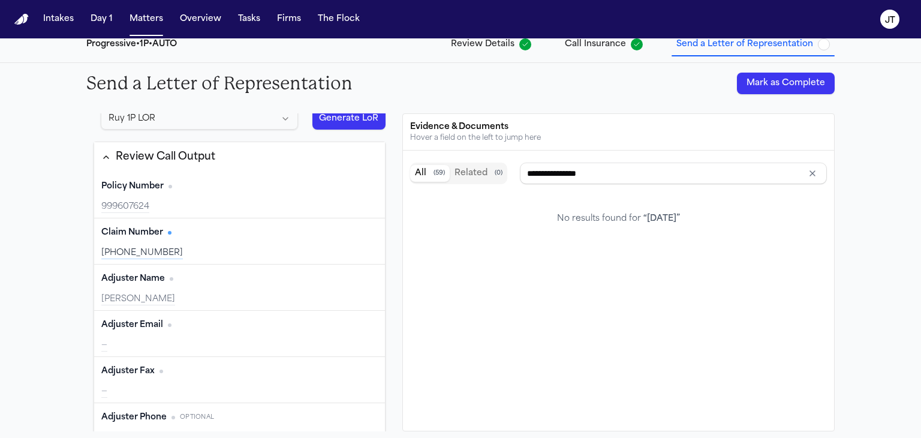
scroll to position [0, 0]
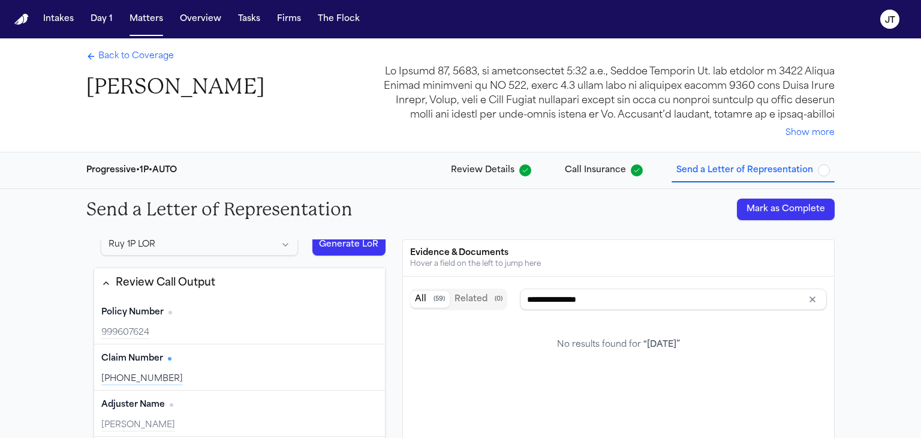
click at [393, 274] on div "Template Ruy 1P LOR Generate LoR Review Call Output Policy Number Edit 99960762…" at bounding box center [460, 398] width 748 height 318
type input "*********"
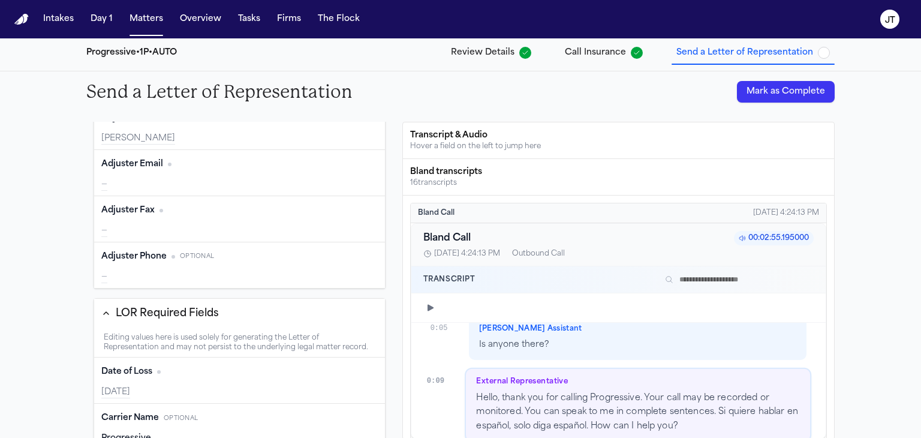
scroll to position [177, 0]
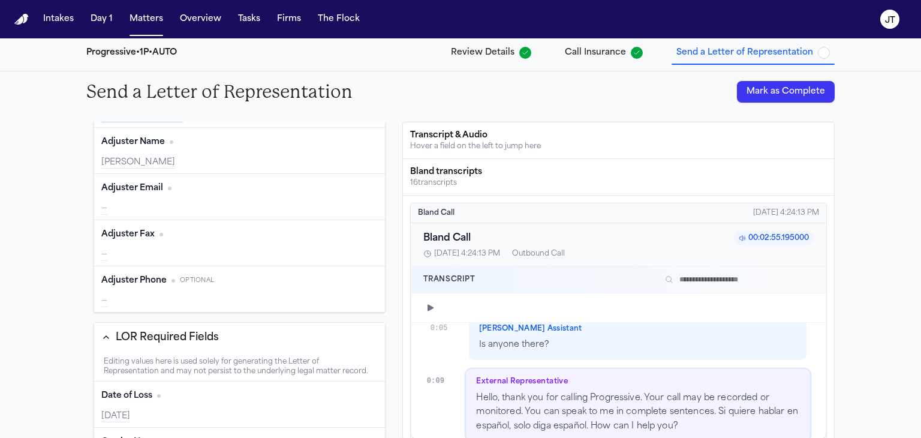
click at [892, 159] on div "Send a Letter of Representation Mark as Complete Template Ruy 1P LOR Generate L…" at bounding box center [460, 324] width 921 height 507
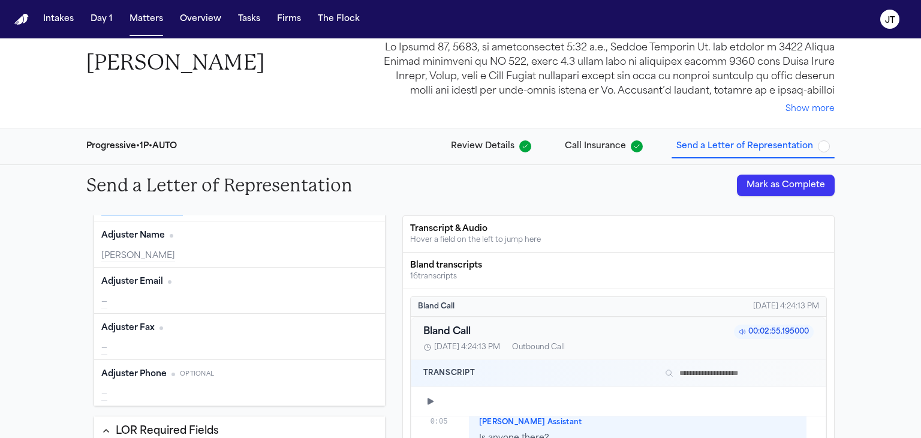
scroll to position [0, 0]
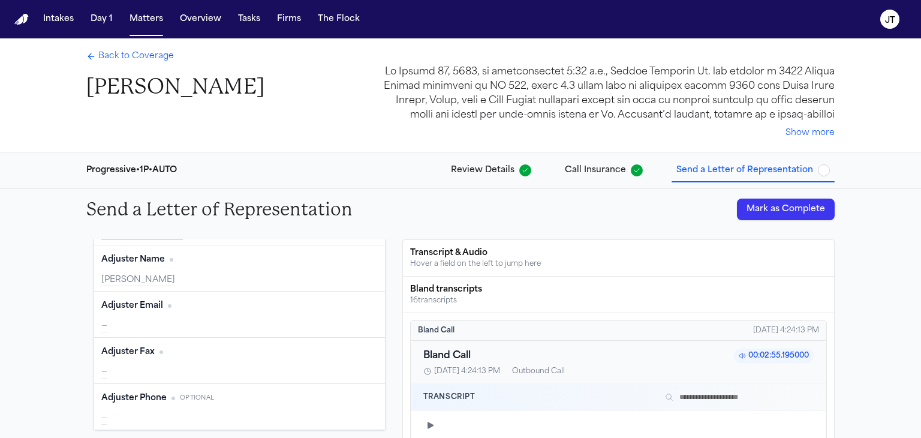
click at [813, 137] on button "Show more" at bounding box center [810, 133] width 49 height 12
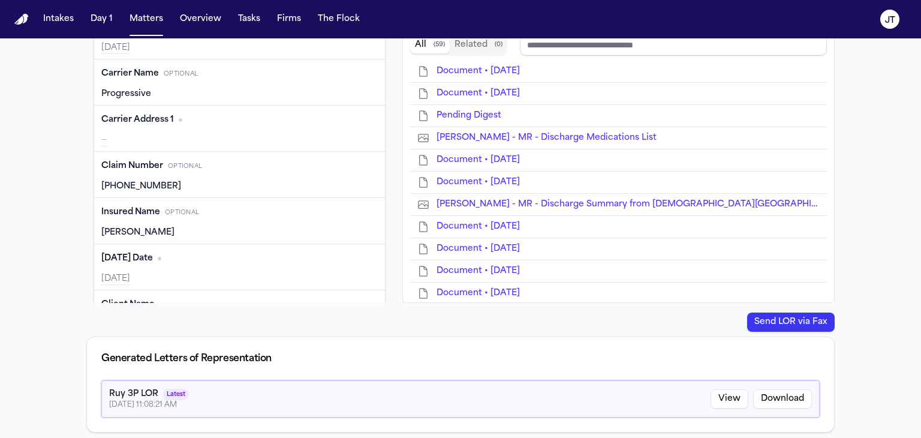
scroll to position [411, 0]
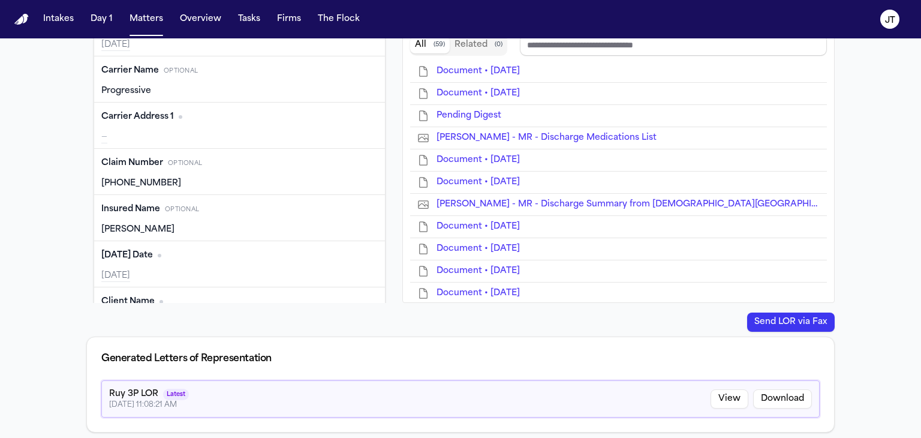
click at [108, 134] on div "—" at bounding box center [239, 137] width 276 height 12
click at [114, 134] on div "—" at bounding box center [239, 137] width 276 height 12
click at [350, 114] on button "Edit" at bounding box center [363, 116] width 30 height 19
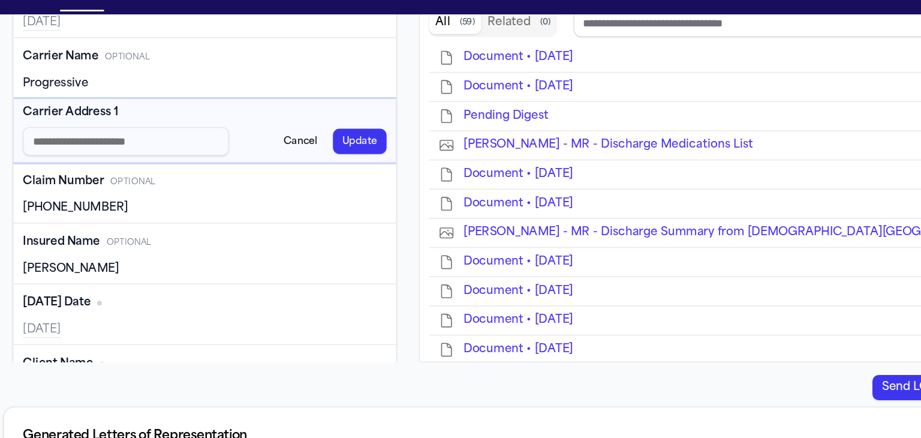
paste input "**********"
type input "**********"
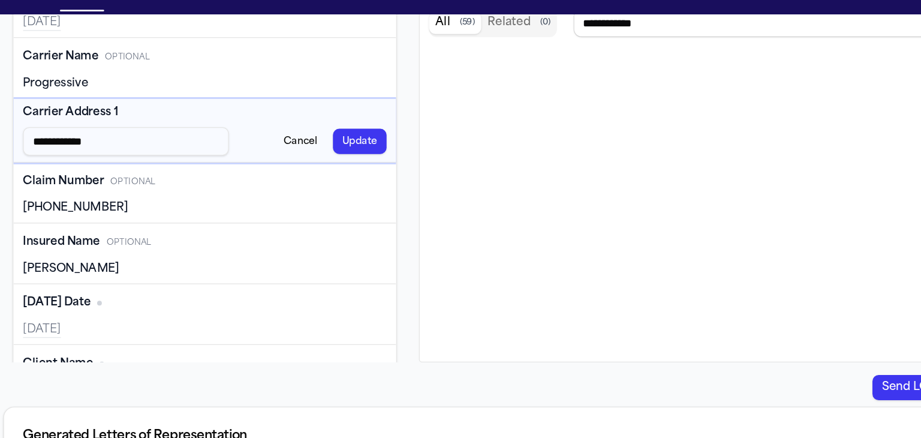
type input "**********"
click at [342, 138] on button "Update" at bounding box center [357, 134] width 41 height 19
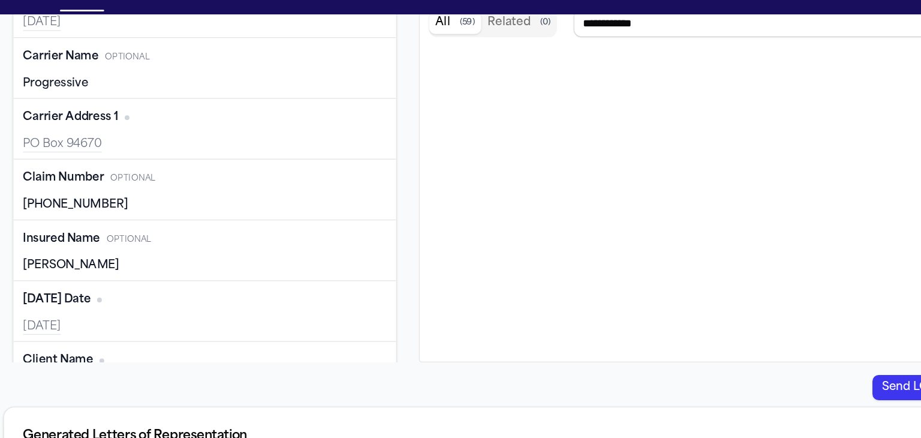
scroll to position [540, 0]
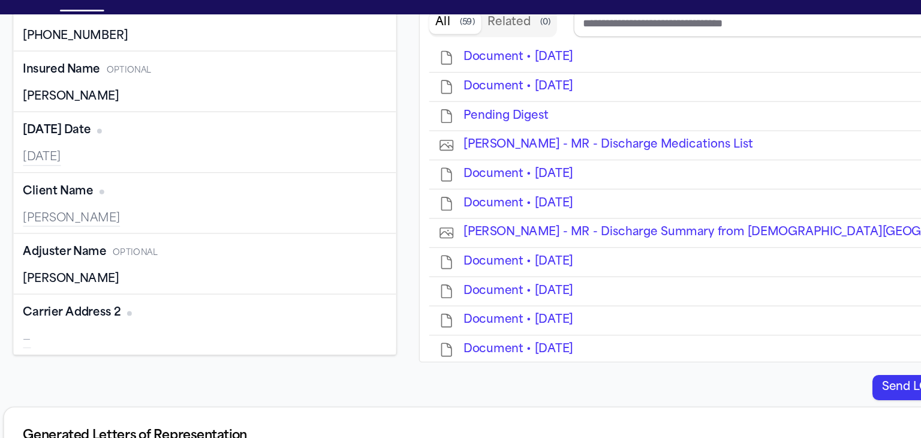
click at [348, 269] on button "Edit" at bounding box center [363, 265] width 30 height 19
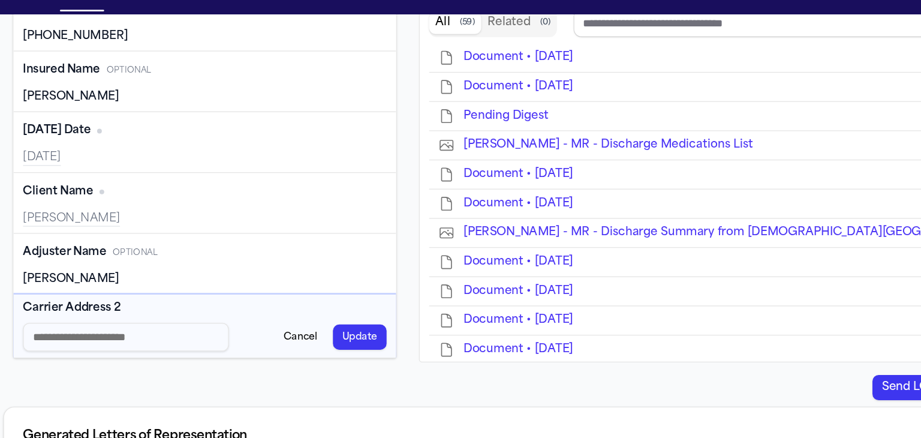
paste input "**********"
type input "**********"
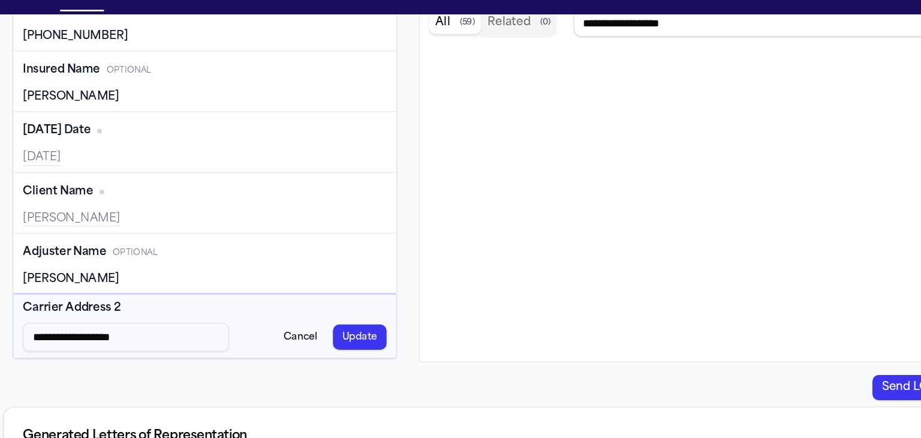
click at [339, 282] on button "Update" at bounding box center [357, 283] width 41 height 19
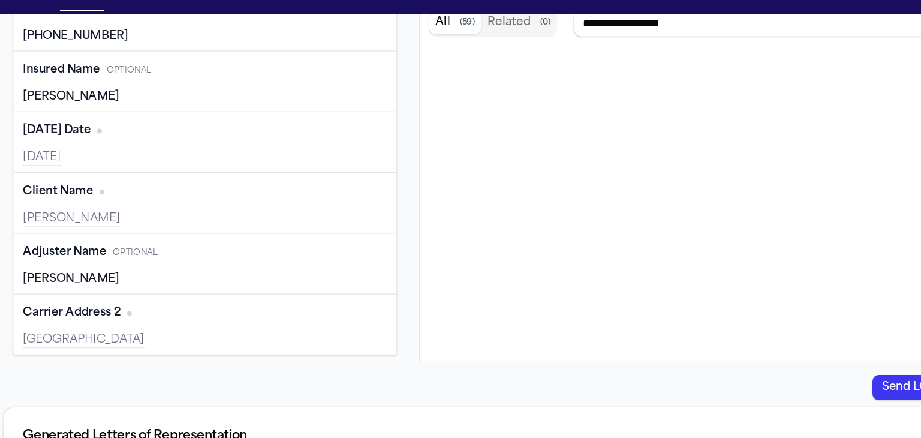
click at [339, 282] on div "[GEOGRAPHIC_DATA]" at bounding box center [239, 286] width 276 height 12
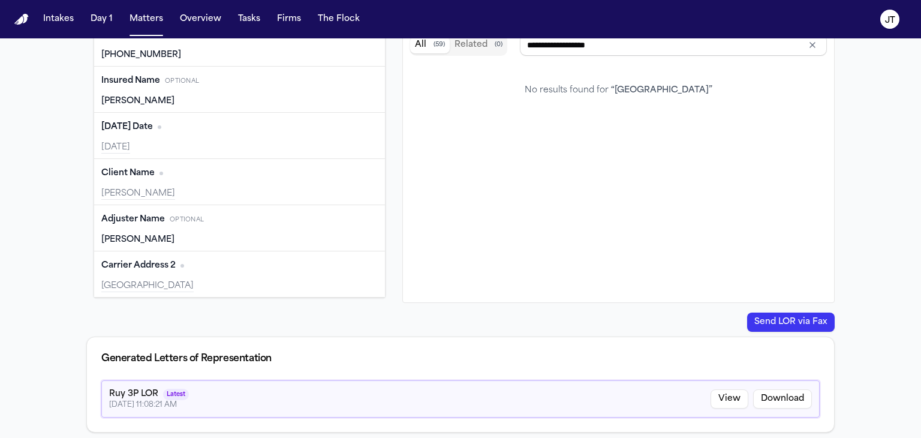
click at [896, 295] on div "Send a Letter of Representation Mark as Complete Template Ruy 1P LOR Generate L…" at bounding box center [460, 188] width 921 height 507
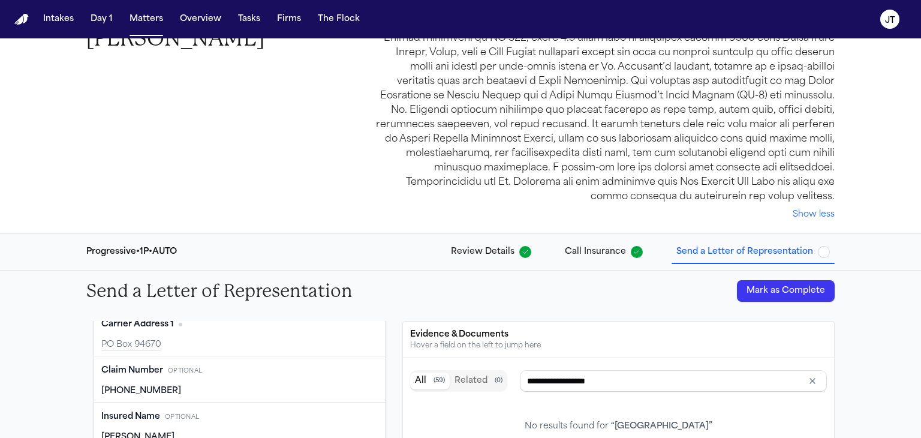
scroll to position [72, 0]
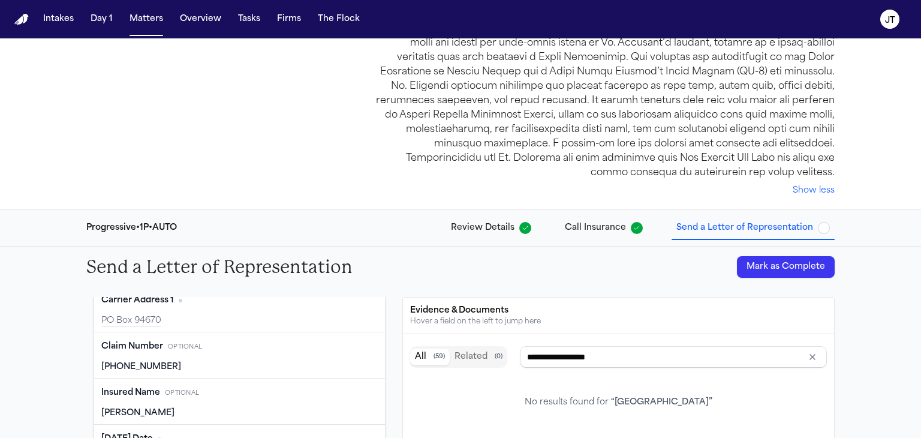
type input "**********"
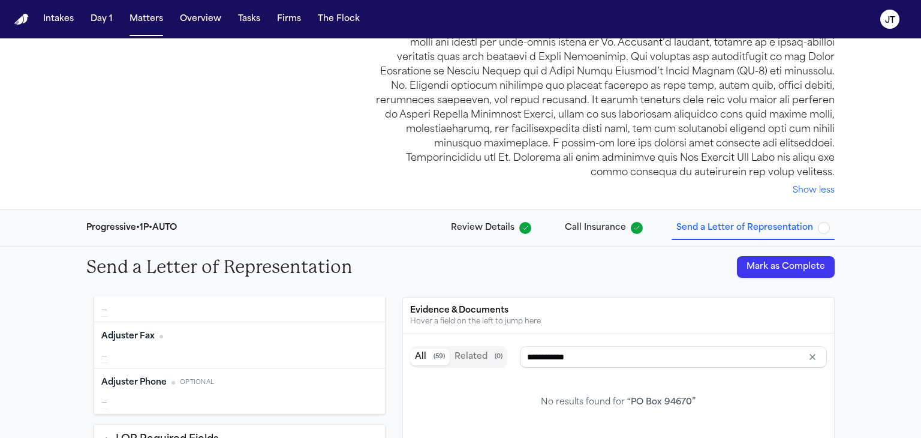
scroll to position [0, 0]
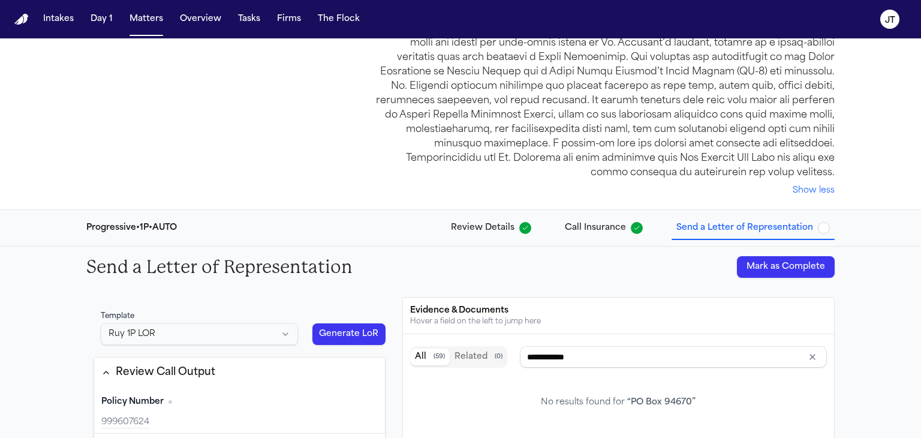
click at [350, 334] on button "Generate LoR" at bounding box center [348, 334] width 73 height 22
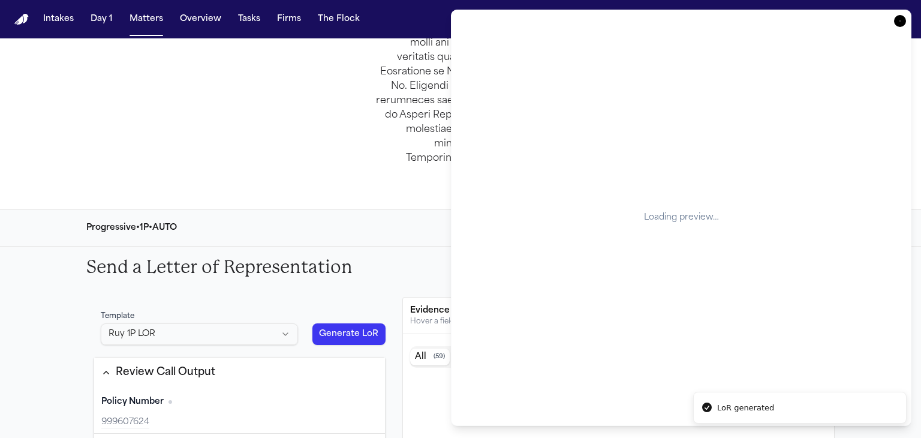
click at [350, 334] on button "Generate LoR" at bounding box center [348, 334] width 73 height 22
click at [897, 22] on icon "button" at bounding box center [900, 21] width 12 height 12
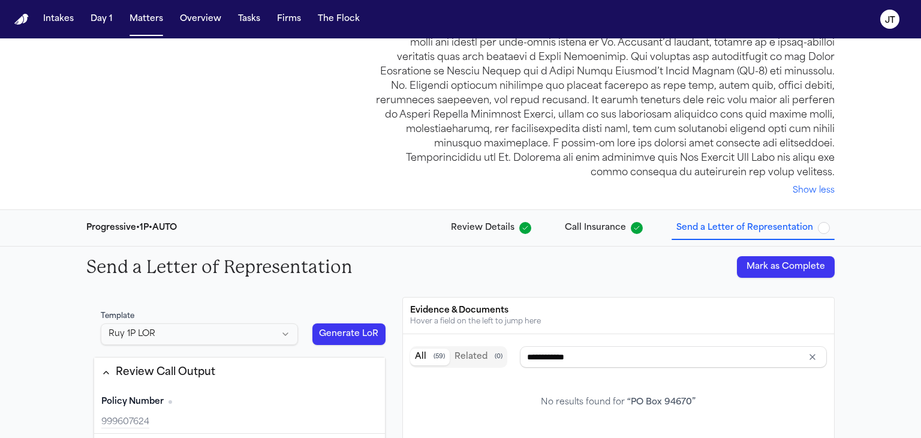
click at [898, 170] on div "Back to Coverage [PERSON_NAME] Show less" at bounding box center [460, 87] width 921 height 243
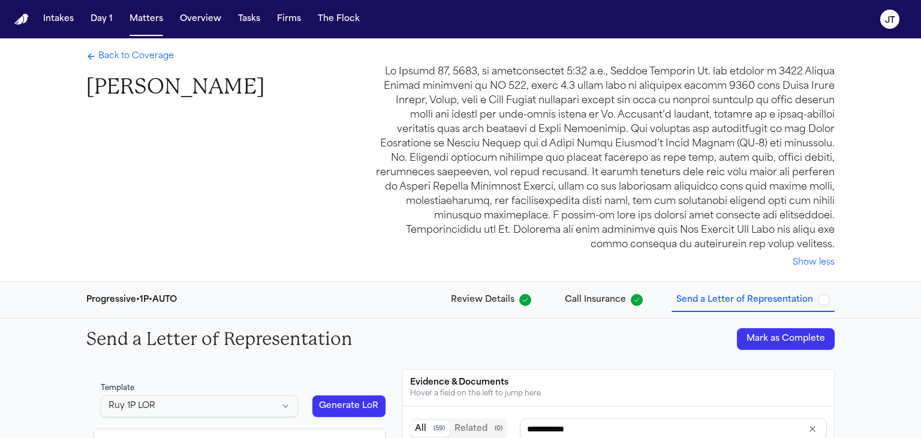
click at [154, 56] on span "Back to Coverage" at bounding box center [136, 56] width 76 height 12
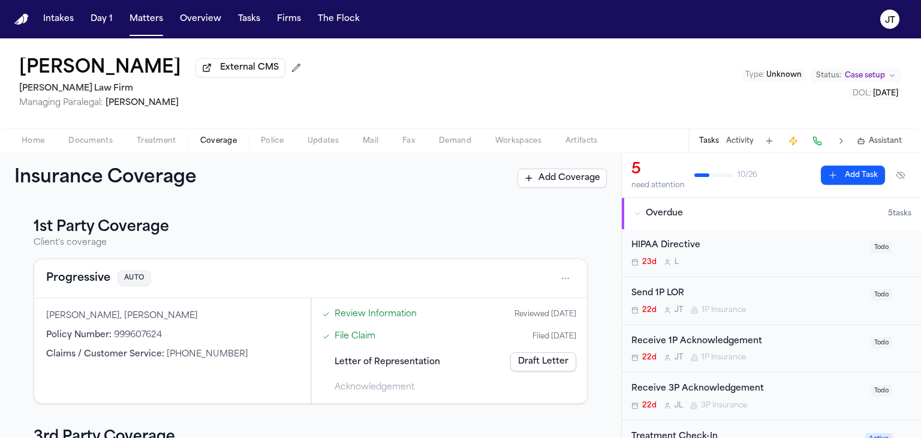
click at [38, 137] on span "Home" at bounding box center [33, 141] width 23 height 10
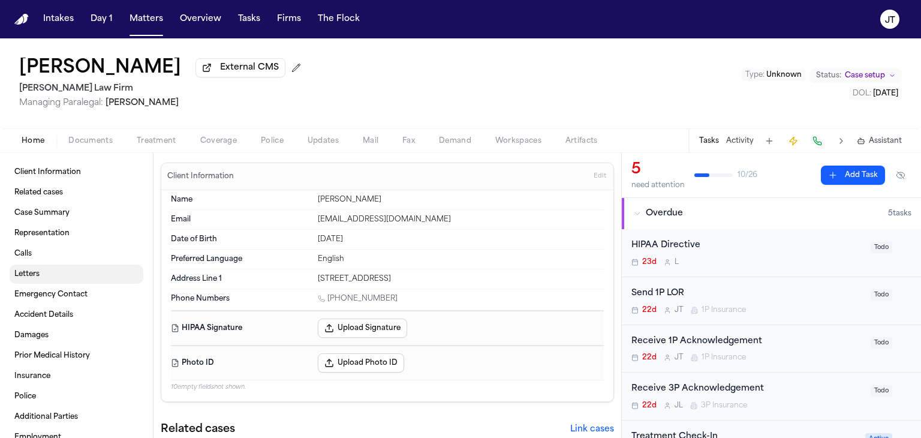
click at [23, 270] on span "Letters" at bounding box center [26, 274] width 25 height 10
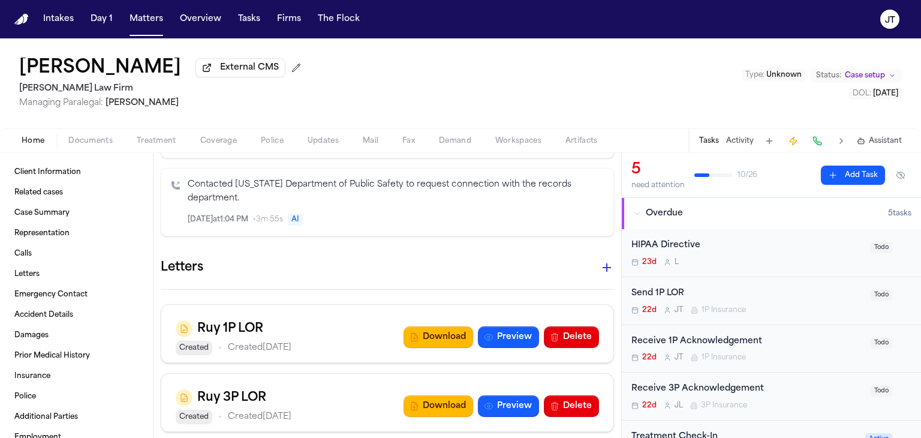
scroll to position [1799, 0]
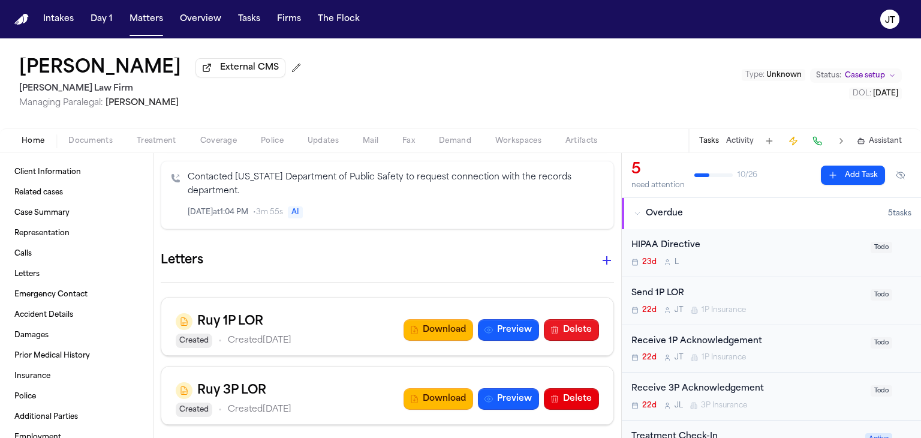
click at [567, 319] on button "Delete" at bounding box center [571, 330] width 55 height 22
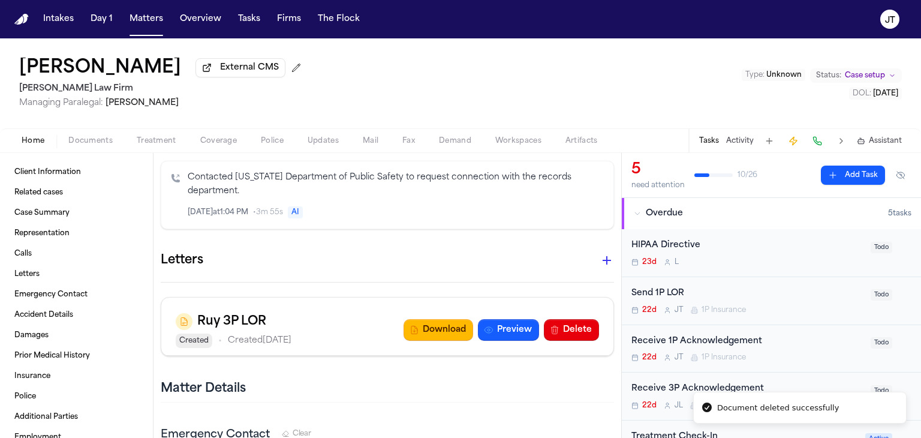
click at [600, 253] on icon "button" at bounding box center [607, 260] width 14 height 14
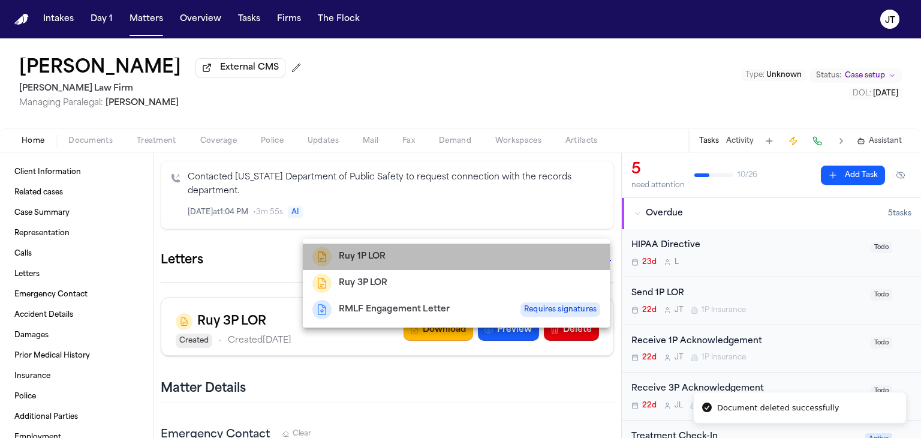
click at [386, 253] on h2 "Ruy 1P LOR" at bounding box center [362, 256] width 47 height 14
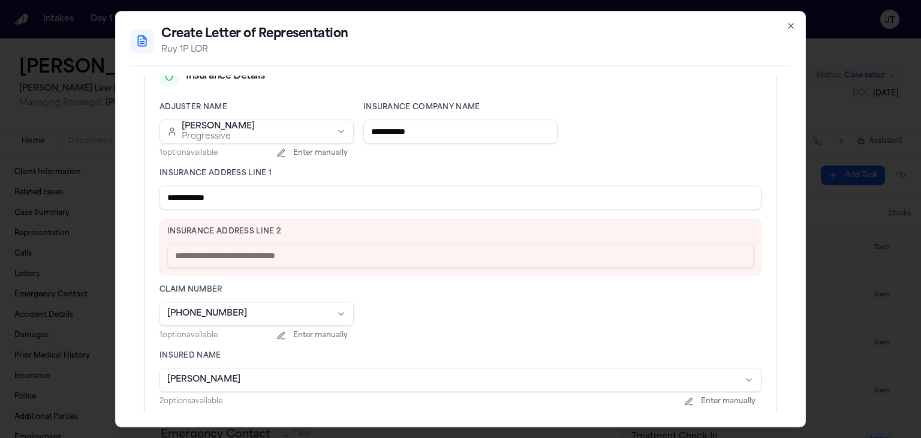
scroll to position [302, 0]
click at [381, 257] on input "text" at bounding box center [460, 254] width 586 height 24
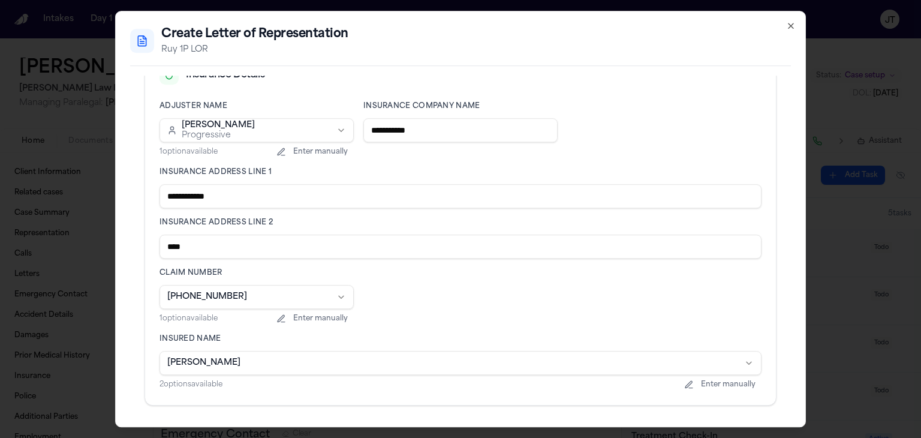
drag, startPoint x: 305, startPoint y: 248, endPoint x: 152, endPoint y: 257, distance: 152.6
click at [152, 257] on div "**********" at bounding box center [460, 248] width 631 height 313
paste input "**********"
type input "**********"
click at [146, 308] on div "**********" at bounding box center [460, 248] width 631 height 313
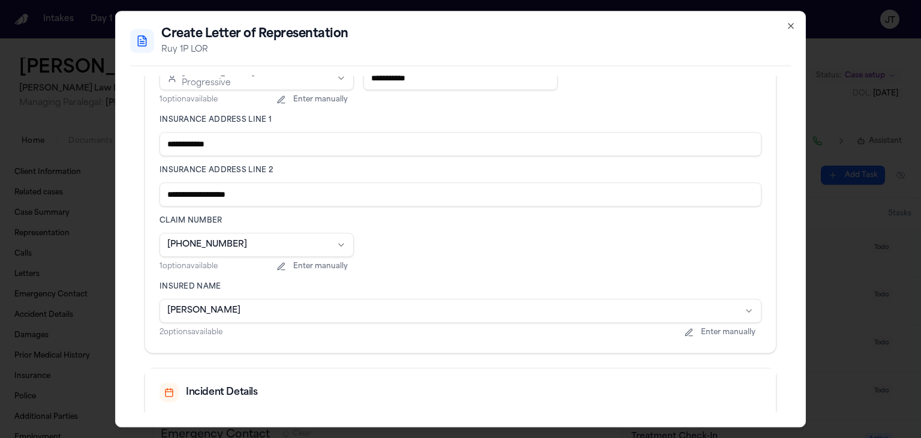
scroll to position [480, 0]
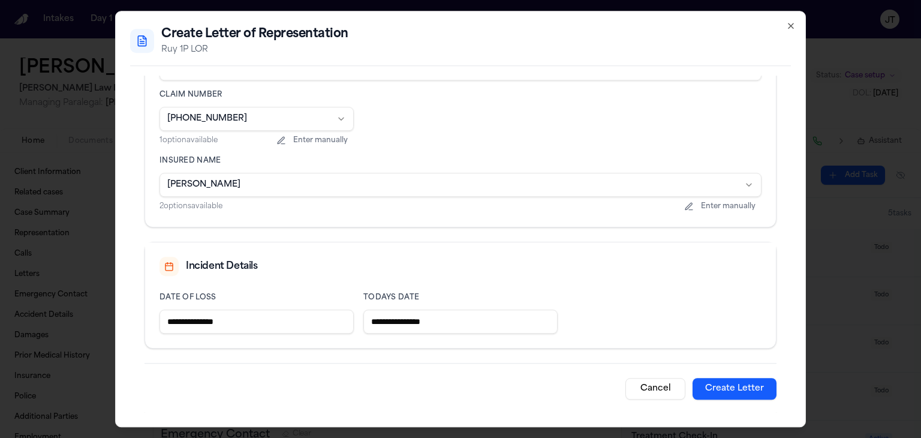
click at [708, 387] on button "Create Letter" at bounding box center [735, 389] width 84 height 22
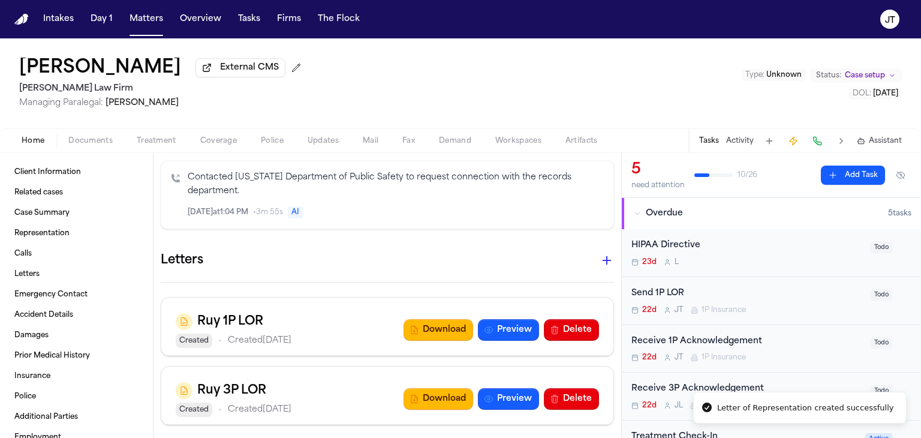
click at [489, 312] on div "Ruy 1P LOR Created • Created [DATE] Download Preview Delete" at bounding box center [387, 330] width 423 height 36
click at [491, 319] on button "Preview" at bounding box center [508, 330] width 61 height 22
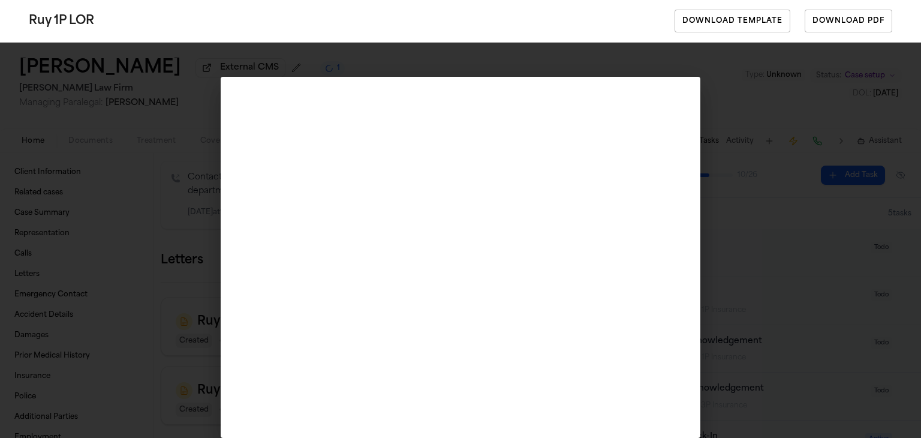
click at [715, 20] on button "Download Template" at bounding box center [733, 21] width 116 height 23
click at [485, 24] on div "Ruy 1P LOR Download Template Download PDF" at bounding box center [460, 21] width 921 height 42
click at [858, 22] on button "Download PDF" at bounding box center [849, 21] width 88 height 23
